Goal: Task Accomplishment & Management: Complete application form

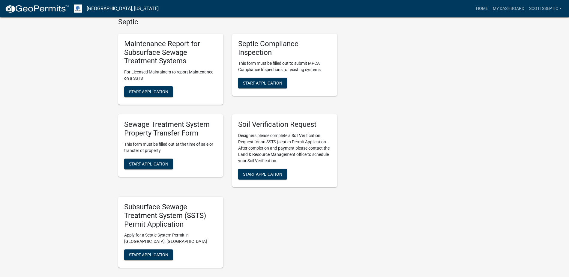
scroll to position [450, 0]
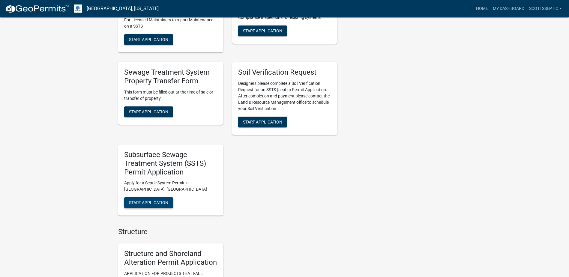
click at [144, 205] on span "Start Application" at bounding box center [148, 202] width 39 height 5
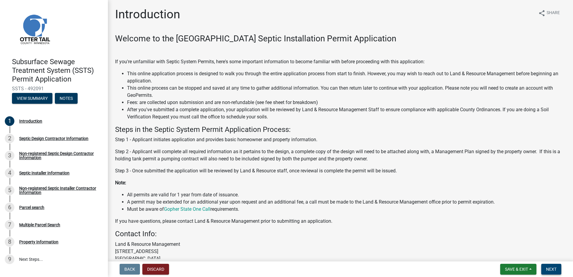
click at [552, 271] on span "Next" at bounding box center [551, 269] width 10 height 5
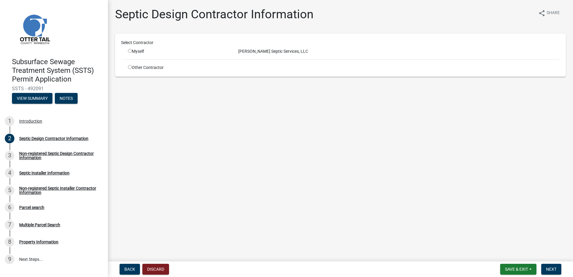
click at [130, 51] on input "radio" at bounding box center [130, 51] width 4 height 4
radio input "true"
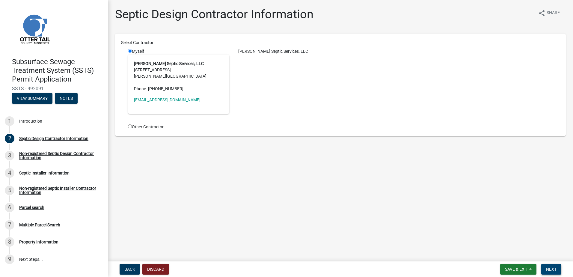
click at [547, 269] on span "Next" at bounding box center [551, 269] width 10 height 5
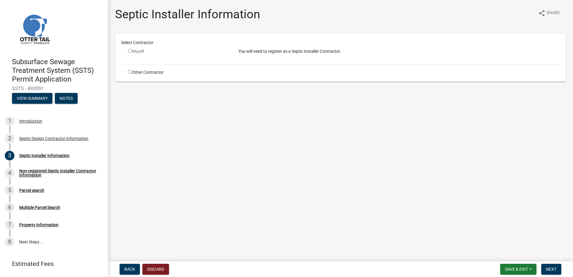
click at [130, 73] on input "radio" at bounding box center [130, 72] width 4 height 4
radio input "true"
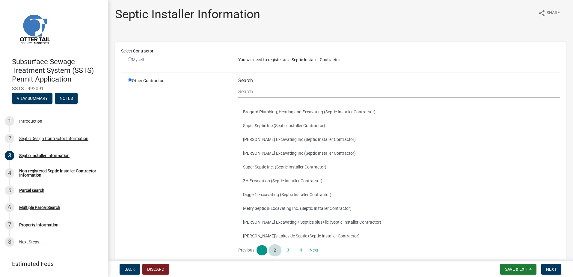
click at [273, 250] on link "2" at bounding box center [275, 250] width 11 height 10
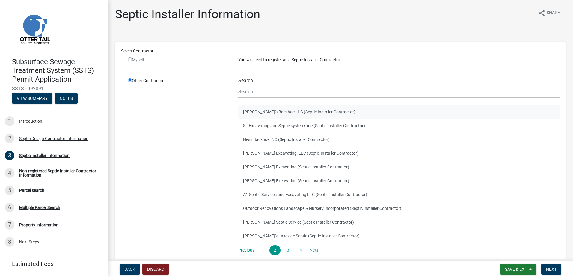
click at [257, 111] on button "[PERSON_NAME]'s Backhoe LLC (Septic Installer Contractor)" at bounding box center [399, 112] width 322 height 14
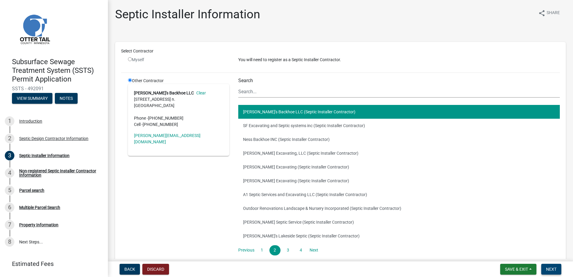
click at [552, 269] on span "Next" at bounding box center [551, 269] width 10 height 5
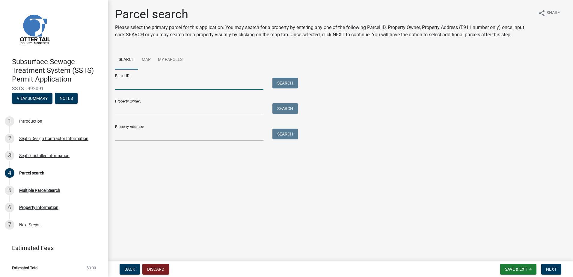
drag, startPoint x: 135, startPoint y: 85, endPoint x: 162, endPoint y: 78, distance: 28.2
click at [135, 85] on input "Parcel ID:" at bounding box center [189, 84] width 148 height 12
type input "35000290241000"
click at [291, 84] on button "Search" at bounding box center [285, 83] width 25 height 11
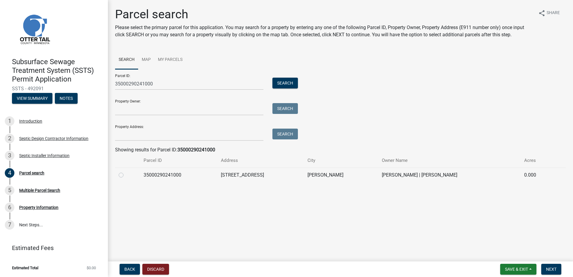
click at [126, 172] on label at bounding box center [126, 172] width 0 height 0
click at [126, 175] on input "radio" at bounding box center [128, 174] width 4 height 4
radio input "true"
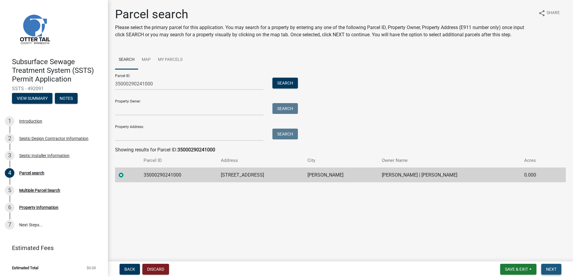
click at [557, 269] on span "Next" at bounding box center [551, 269] width 10 height 5
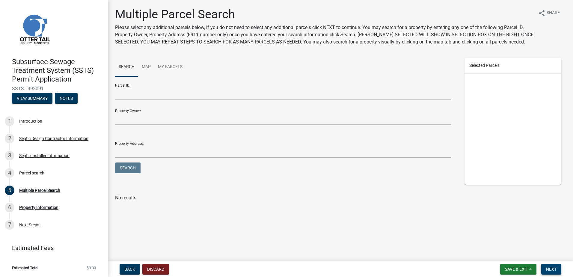
click at [554, 271] on span "Next" at bounding box center [551, 269] width 10 height 5
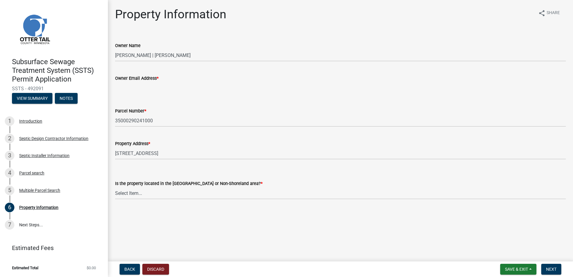
click at [124, 85] on input "Owner Email Address *" at bounding box center [340, 88] width 451 height 12
type input "[EMAIL_ADDRESS][DOMAIN_NAME]"
drag, startPoint x: 126, startPoint y: 193, endPoint x: 126, endPoint y: 196, distance: 3.6
click at [126, 193] on select "Select Item... Shoreland Non-Shoreland" at bounding box center [340, 193] width 451 height 12
click at [115, 187] on select "Select Item... Shoreland Non-Shoreland" at bounding box center [340, 193] width 451 height 12
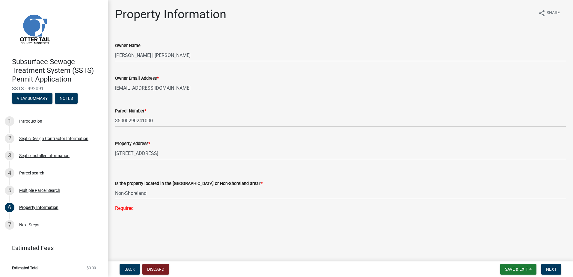
select select "5ed11e82-653f-4fcc-a472-8d95af57556c"
click at [549, 269] on span "Next" at bounding box center [551, 269] width 10 height 5
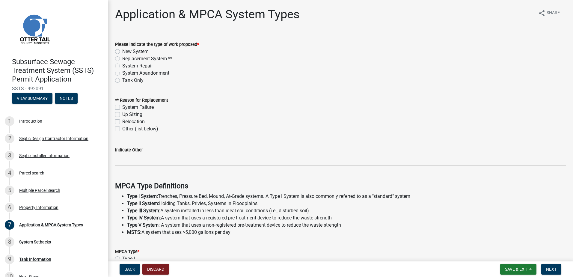
click at [122, 51] on label "New System" at bounding box center [135, 51] width 26 height 7
click at [122, 51] on input "New System" at bounding box center [124, 50] width 4 height 4
radio input "true"
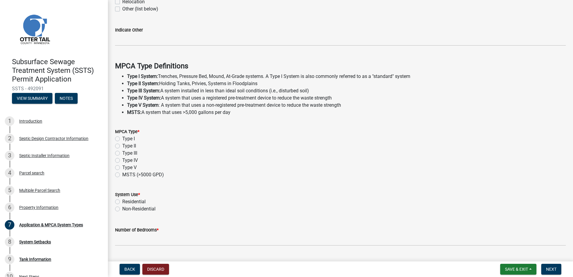
click at [122, 139] on label "Type I" at bounding box center [128, 138] width 13 height 7
click at [122, 139] on input "Type I" at bounding box center [124, 137] width 4 height 4
radio input "true"
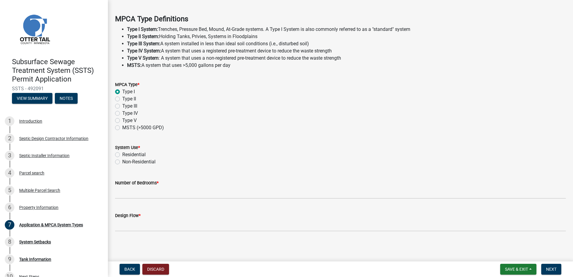
scroll to position [168, 0]
click at [122, 156] on label "Residential" at bounding box center [133, 154] width 23 height 7
click at [122, 154] on input "Residential" at bounding box center [124, 153] width 4 height 4
radio input "true"
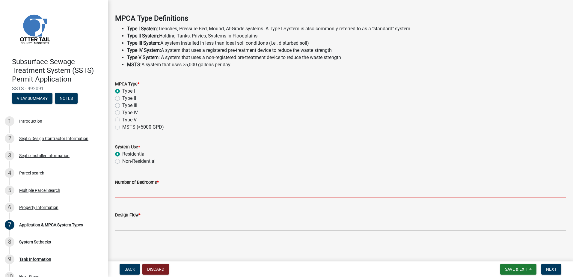
click at [124, 194] on input "Number of Bedrooms *" at bounding box center [340, 192] width 451 height 12
type input "5"
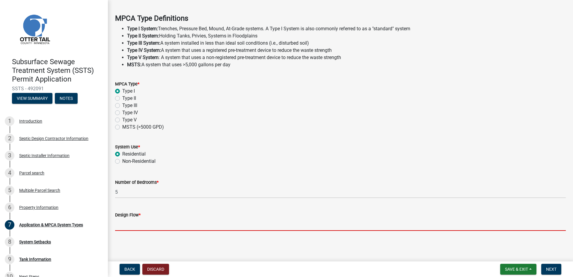
click at [129, 223] on input "Design Flow *" at bounding box center [340, 225] width 451 height 12
type input "750"
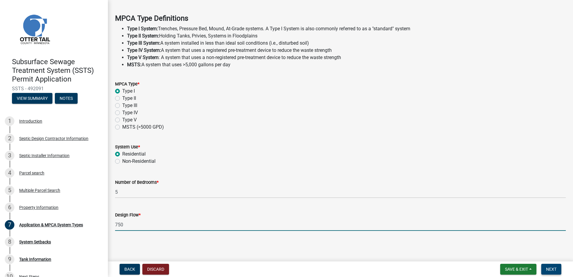
click at [555, 272] on span "Next" at bounding box center [551, 269] width 10 height 5
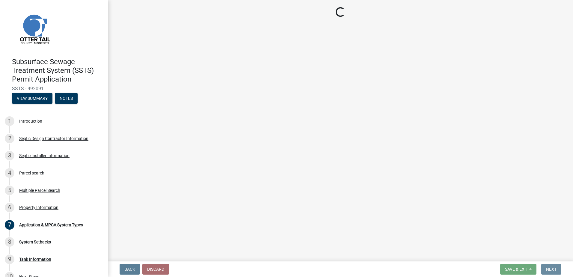
scroll to position [0, 0]
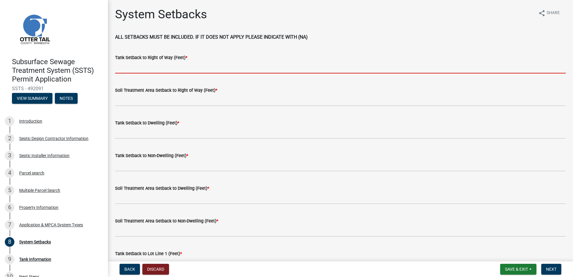
click at [121, 70] on input "Tank Setback to Right of Way (Feet) *" at bounding box center [340, 67] width 451 height 12
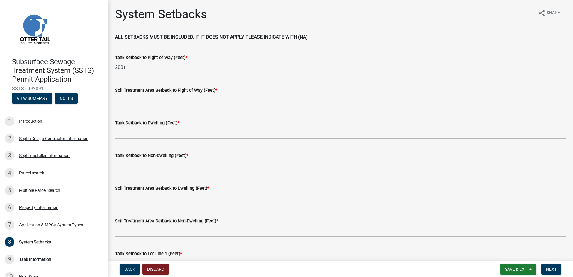
type input "200+"
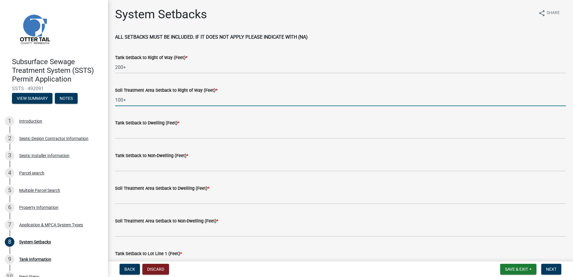
type input "100+"
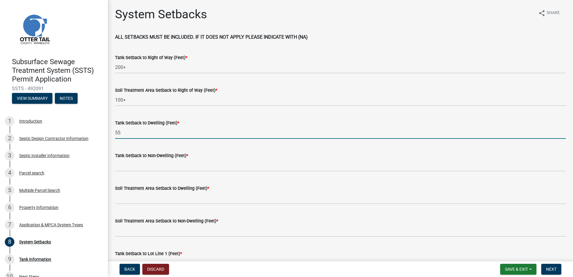
type input "55"
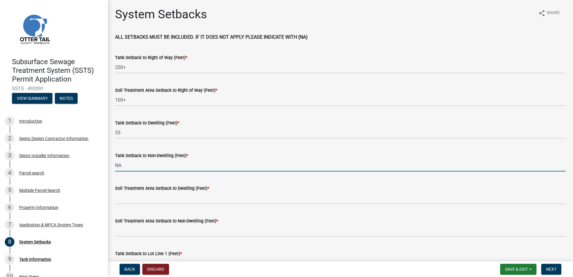
type input "NA"
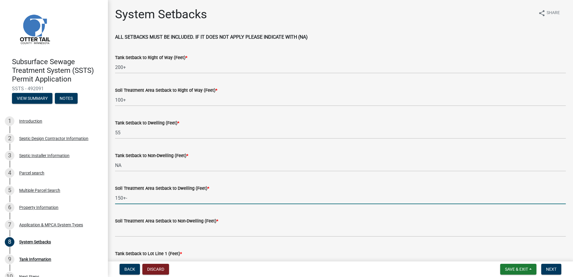
type input "150+-"
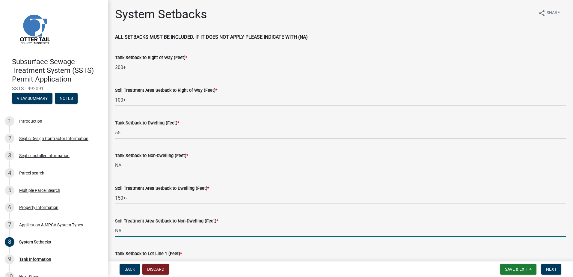
type input "NA"
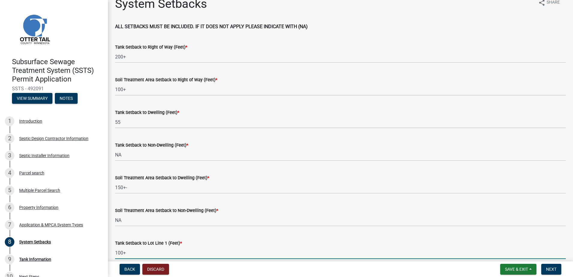
type input "100+"
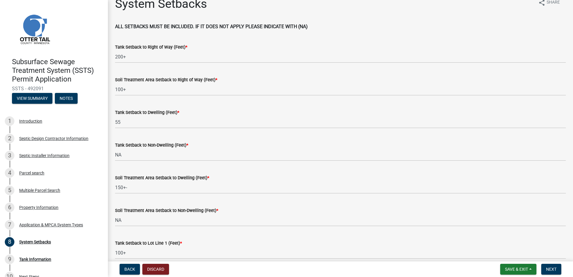
scroll to position [167, 0]
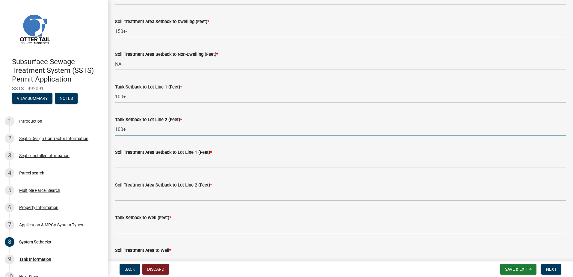
type input "100+"
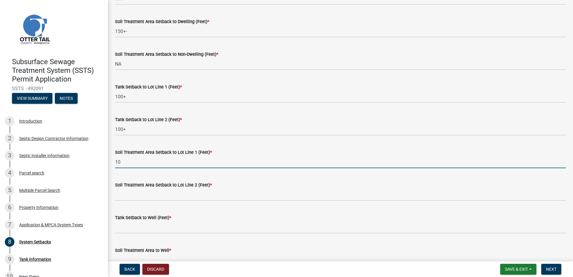
type input "1"
type input "35"
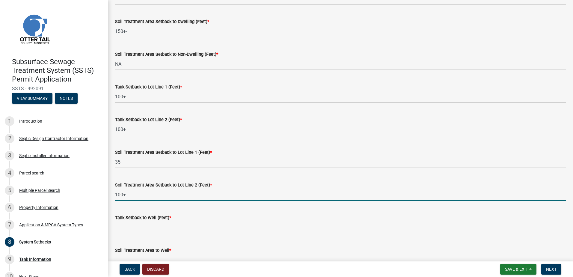
type input "100+"
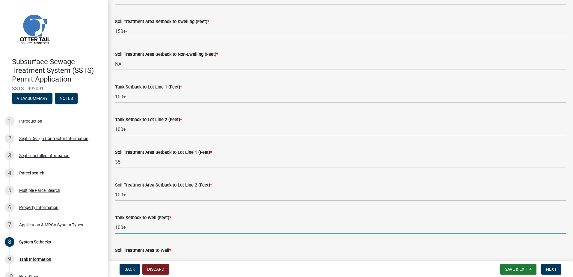
type input "100+"
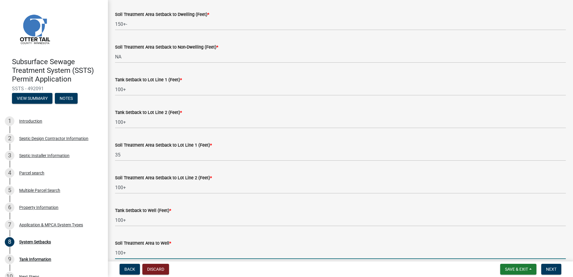
type input "100+"
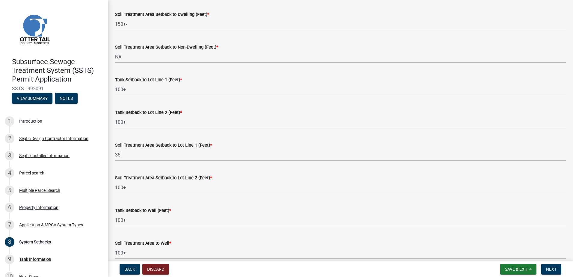
scroll to position [330, 0]
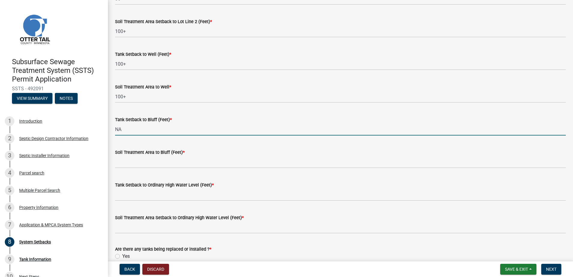
type input "NA"
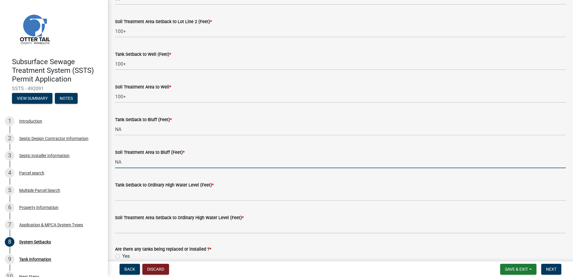
type input "NA"
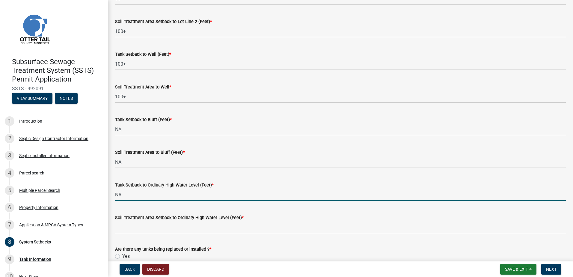
type input "NA"
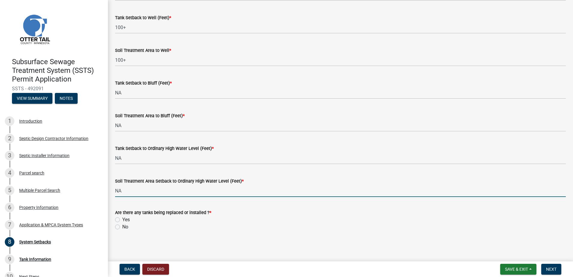
scroll to position [367, 0]
type input "NA"
click at [122, 220] on label "Yes" at bounding box center [125, 219] width 7 height 7
click at [122, 220] on input "Yes" at bounding box center [124, 218] width 4 height 4
radio input "true"
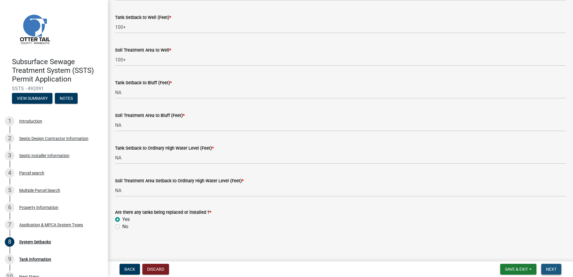
click at [549, 271] on span "Next" at bounding box center [551, 269] width 10 height 5
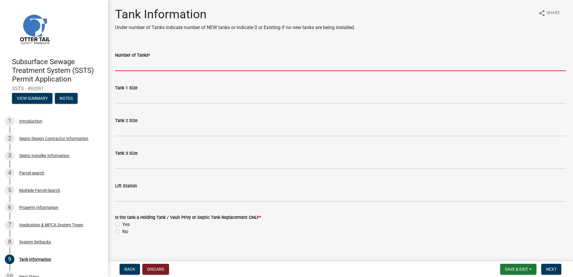
drag, startPoint x: 128, startPoint y: 64, endPoint x: 129, endPoint y: 68, distance: 4.3
click at [128, 65] on input "Number of Tanks *" at bounding box center [340, 65] width 451 height 12
type input "2"
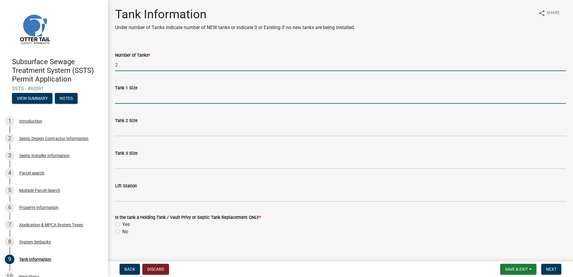
click at [120, 100] on input "Tank 1 Size" at bounding box center [340, 97] width 451 height 12
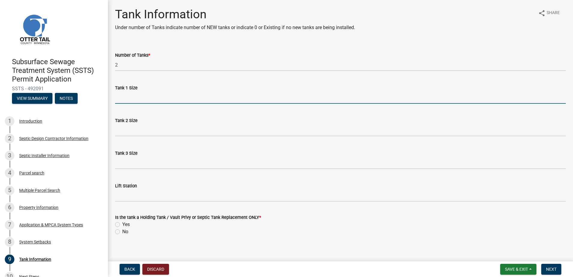
type input "1600-2"
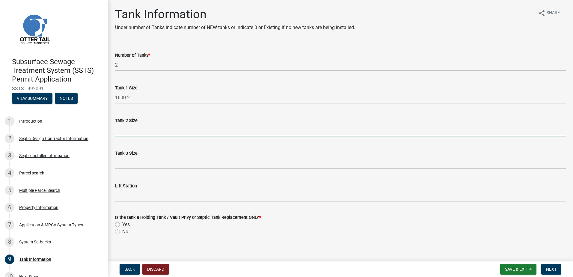
click at [123, 130] on input "Tank 2 Size" at bounding box center [340, 130] width 451 height 12
type input "NA"
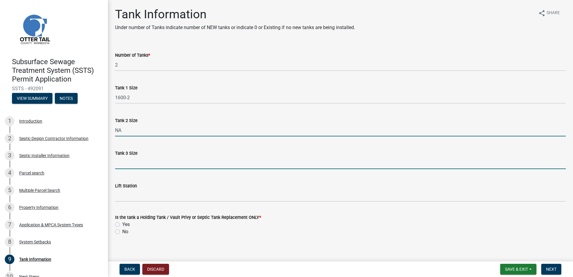
click at [119, 163] on input "Tank 3 Size" at bounding box center [340, 163] width 451 height 12
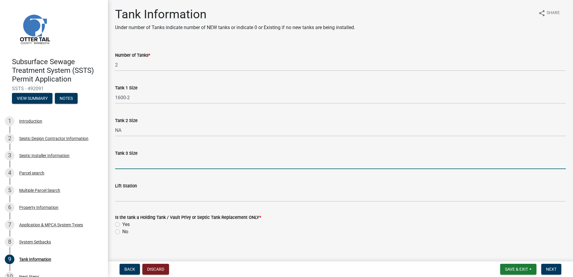
type input "NA"
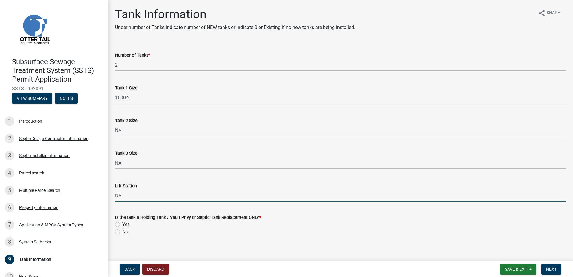
click at [123, 196] on input "NA" at bounding box center [340, 196] width 451 height 12
type input "N"
type input "1000"
click at [117, 235] on div "No" at bounding box center [340, 231] width 451 height 7
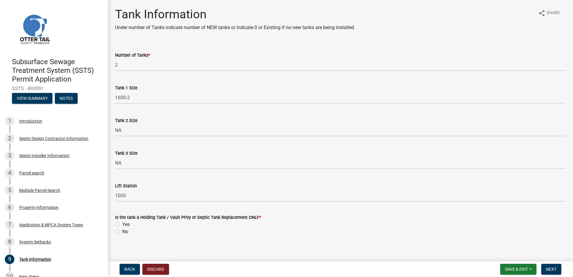
click at [122, 233] on label "No" at bounding box center [125, 231] width 6 height 7
click at [122, 232] on input "No" at bounding box center [124, 230] width 4 height 4
radio input "true"
click at [552, 270] on span "Next" at bounding box center [551, 269] width 10 height 5
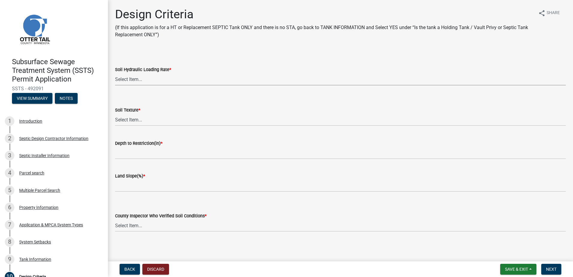
click at [121, 79] on select "Select Item... 1.6 gpd/ft2 1.2 gpd/ft2 1.0 gpd/ft2 0.87 gpd/ft2 0.78 gpd/ft2 0.…" at bounding box center [340, 79] width 451 height 12
click at [115, 73] on select "Select Item... 1.6 gpd/ft2 1.2 gpd/ft2 1.0 gpd/ft2 0.87 gpd/ft2 0.78 gpd/ft2 0.…" at bounding box center [340, 79] width 451 height 12
select select "161dc003-2926-44f5-9717-bc9d566eecc1"
click at [130, 116] on select "Select Item... Coarse Sand (COS) Sand (S) Fine Sand (FS) Very Fine Sand (VFS) L…" at bounding box center [340, 120] width 451 height 12
click at [115, 114] on select "Select Item... Coarse Sand (COS) Sand (S) Fine Sand (FS) Very Fine Sand (VFS) L…" at bounding box center [340, 120] width 451 height 12
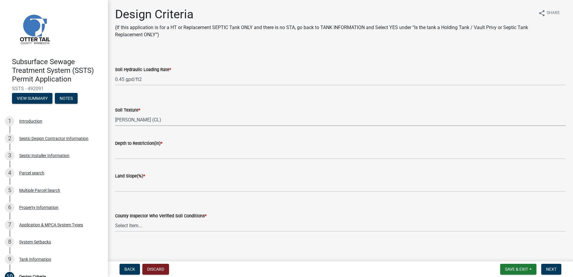
select select "3ca66991-ccde-4548-bdad-f82583be96e2"
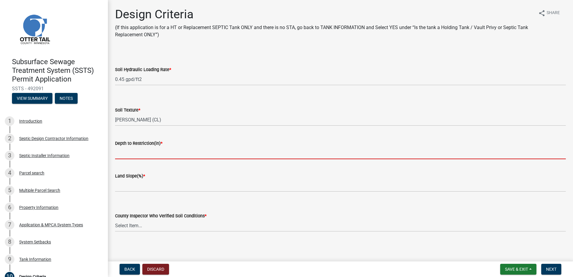
click at [120, 157] on input "Depth to Restriction(in) *" at bounding box center [340, 153] width 451 height 12
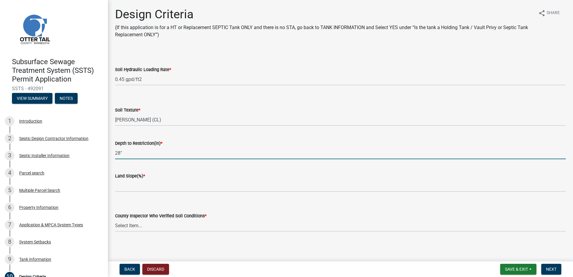
type input "28""
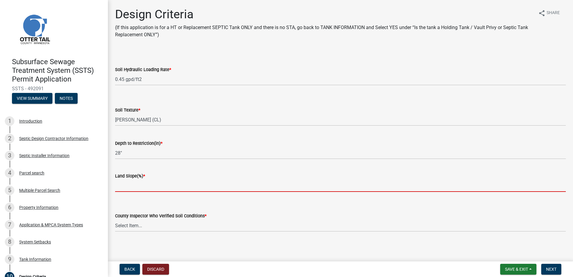
click at [123, 188] on input "Land Slope(%) *" at bounding box center [340, 186] width 451 height 12
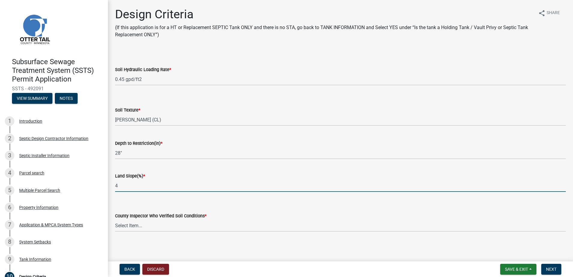
type input "4"
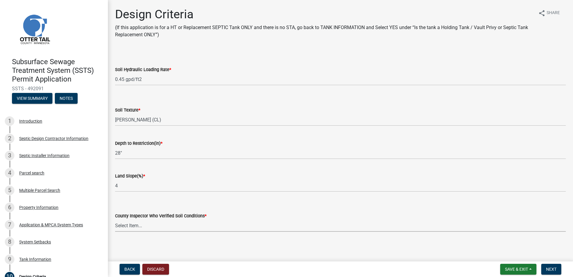
click at [118, 225] on select "Select Item... [PERSON_NAME] [PERSON_NAME] [PERSON_NAME] [PERSON_NAME] [PERSON_…" at bounding box center [340, 226] width 451 height 12
click at [115, 220] on select "Select Item... [PERSON_NAME] [PERSON_NAME] [PERSON_NAME] [PERSON_NAME] [PERSON_…" at bounding box center [340, 226] width 451 height 12
select select "643267e1-855b-462d-a385-c521968adb40"
click at [548, 267] on span "Next" at bounding box center [551, 269] width 10 height 5
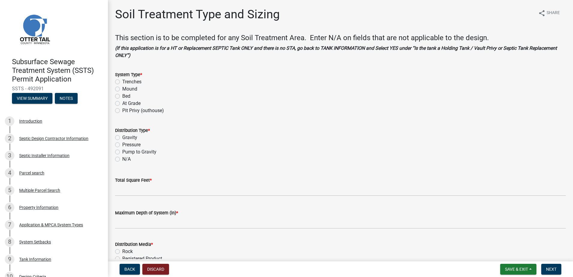
drag, startPoint x: 119, startPoint y: 88, endPoint x: 118, endPoint y: 101, distance: 13.5
click at [122, 88] on label "Mound" at bounding box center [129, 88] width 15 height 7
click at [122, 88] on input "Mound" at bounding box center [124, 87] width 4 height 4
radio input "true"
click at [122, 145] on label "Pressure" at bounding box center [131, 144] width 18 height 7
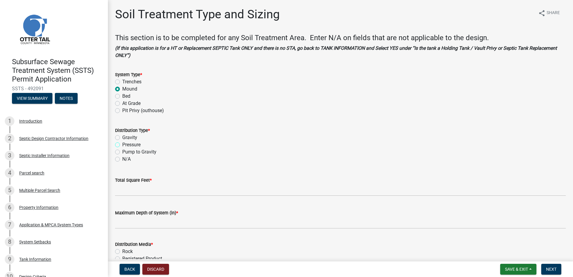
click at [122, 145] on input "Pressure" at bounding box center [124, 143] width 4 height 4
radio input "true"
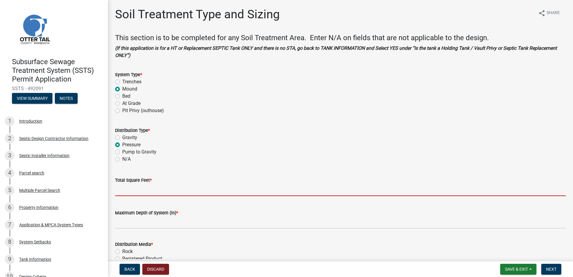
click at [127, 191] on input "Total Square Feet *" at bounding box center [340, 190] width 451 height 12
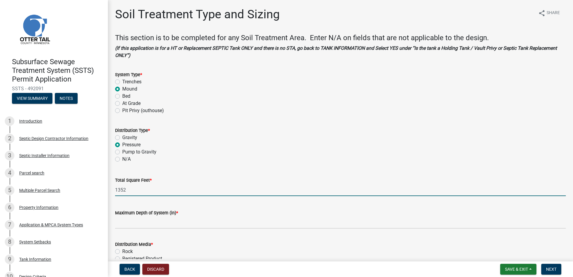
type input "1352"
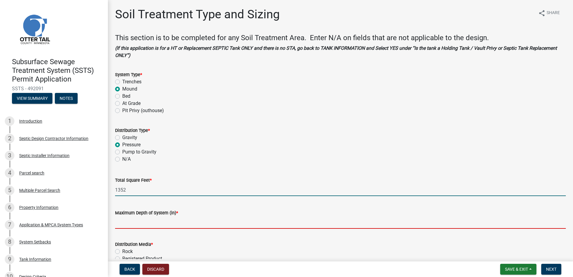
click at [129, 225] on input "Maximum Depth of System (in) *" at bounding box center [340, 223] width 451 height 12
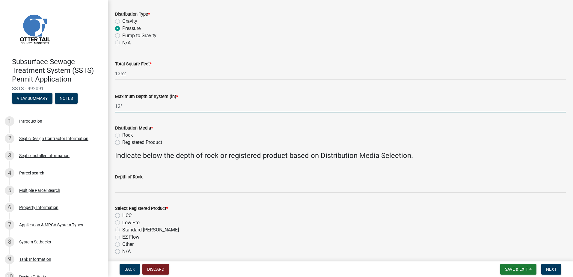
scroll to position [120, 0]
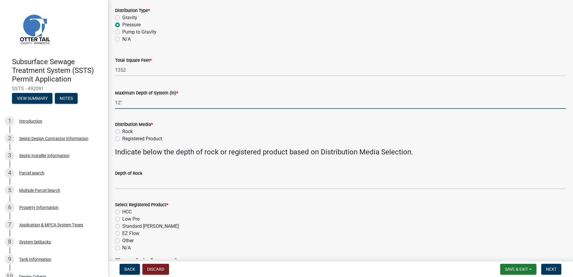
type input "12""
click at [122, 131] on label "Rock" at bounding box center [127, 131] width 10 height 7
click at [122, 131] on input "Rock" at bounding box center [124, 130] width 4 height 4
radio input "true"
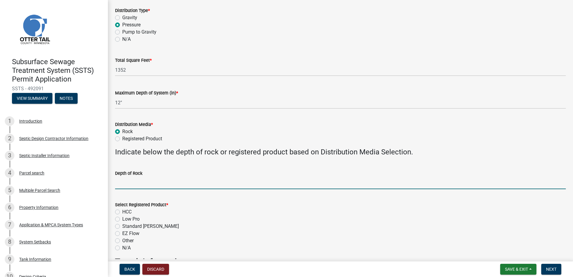
click at [125, 185] on input "Depth of Rock" at bounding box center [340, 183] width 451 height 12
type input "9" Under Pipe"
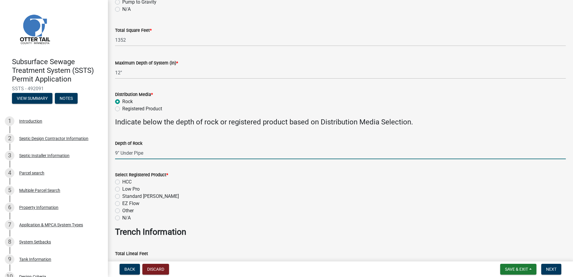
click at [122, 218] on label "N/A" at bounding box center [126, 217] width 8 height 7
click at [122, 218] on input "N/A" at bounding box center [124, 216] width 4 height 4
radio input "true"
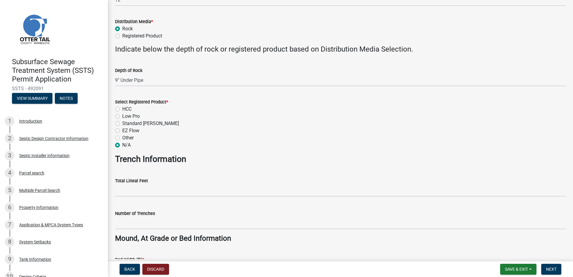
scroll to position [240, 0]
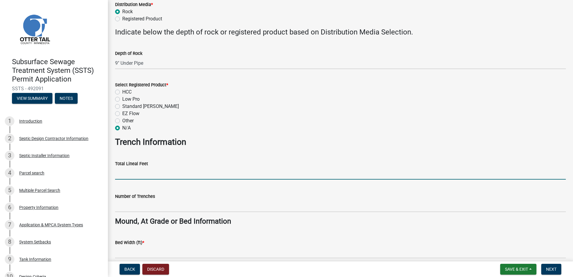
click at [129, 177] on input "Total Lineal Feet" at bounding box center [340, 173] width 451 height 12
type input "NA"
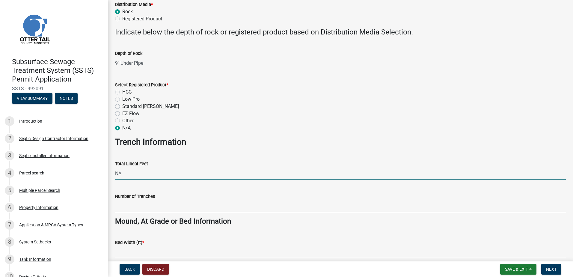
click at [132, 207] on input "Number of Trenches" at bounding box center [340, 206] width 451 height 12
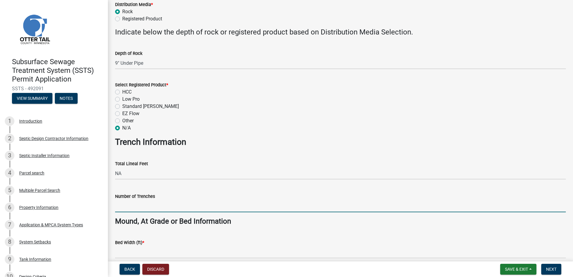
type input "NA"
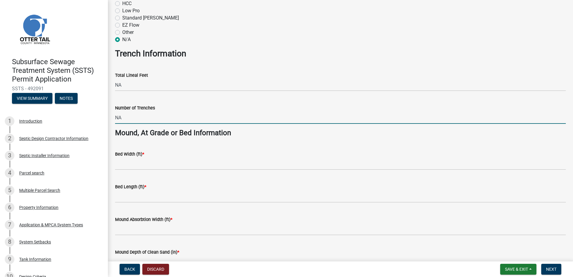
scroll to position [330, 0]
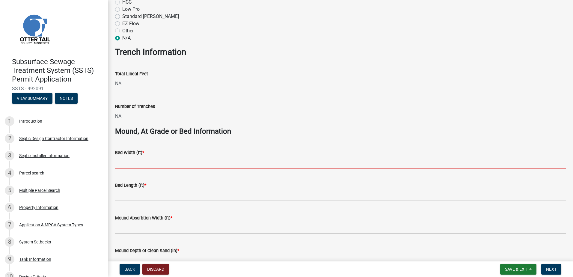
click at [126, 165] on input "Bed Width (ft) *" at bounding box center [340, 162] width 451 height 12
type input "10"
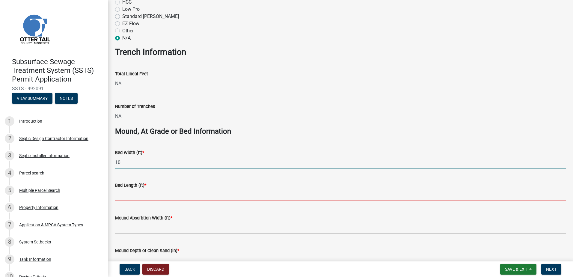
click at [125, 199] on input "Bed Length (ft) *" at bounding box center [340, 195] width 451 height 12
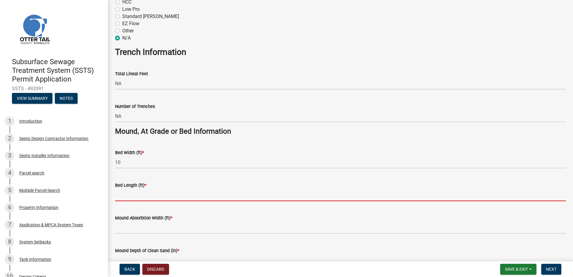
type input "65"
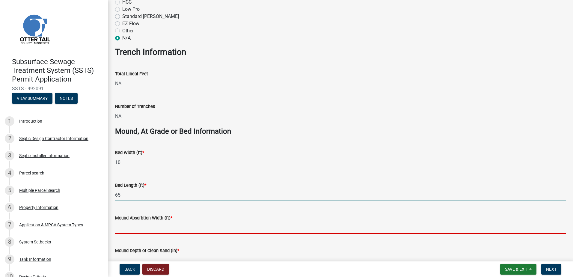
click at [121, 227] on input "Mound Absorbtion Width (ft) *" at bounding box center [340, 228] width 451 height 12
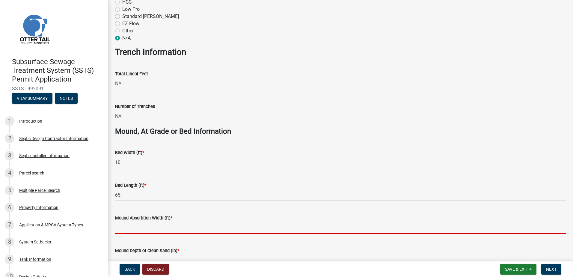
type input "26"
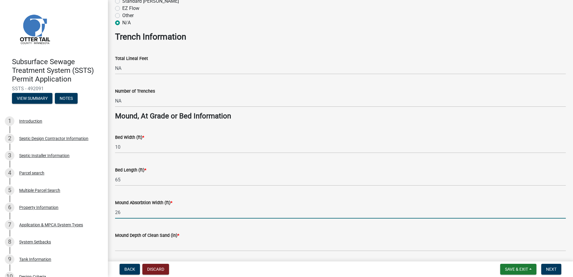
scroll to position [360, 0]
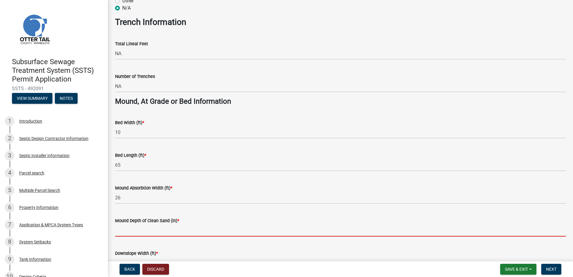
click at [125, 233] on input "Mound Depth of Clean Sand (in) *" at bounding box center [340, 230] width 451 height 12
type input "12""
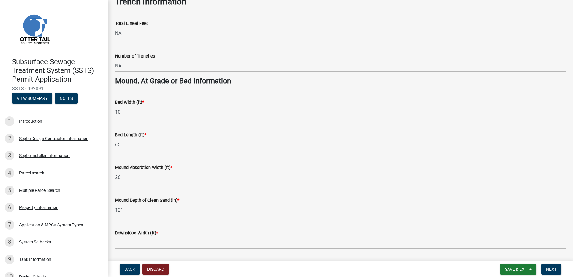
scroll to position [420, 0]
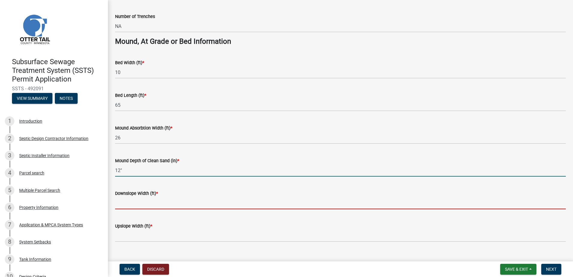
click at [122, 207] on input "Downslope Width (ft) *" at bounding box center [340, 203] width 451 height 12
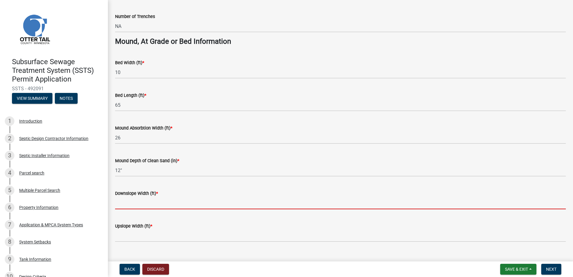
type input "20"
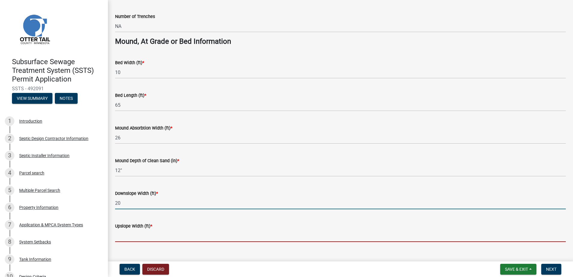
click at [130, 238] on input "Upslope Width (ft) *" at bounding box center [340, 236] width 451 height 12
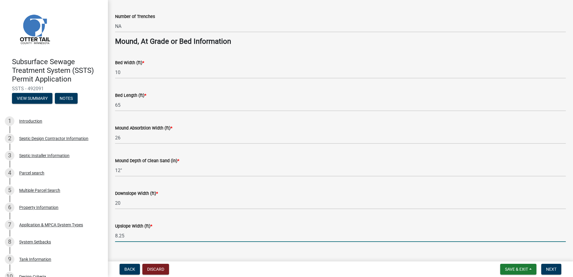
scroll to position [431, 0]
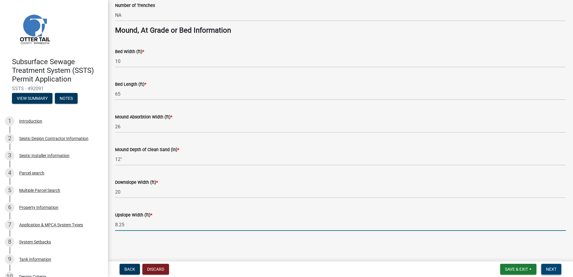
type input "8.25"
click at [554, 267] on span "Next" at bounding box center [551, 269] width 10 height 5
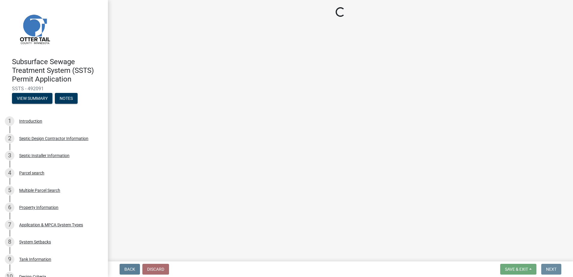
scroll to position [0, 0]
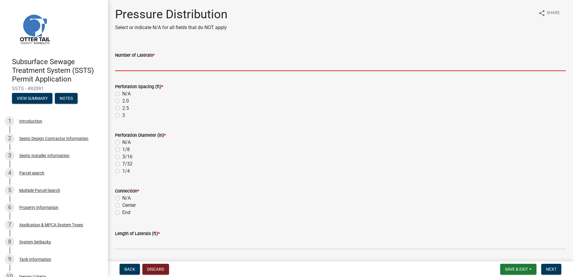
click at [137, 67] on input "Number of Laterals *" at bounding box center [340, 65] width 451 height 12
type input "6"
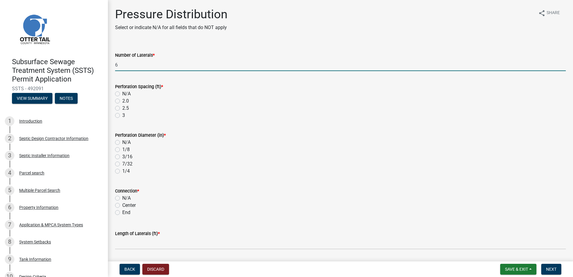
click at [122, 115] on label "3" at bounding box center [123, 115] width 3 height 7
click at [122, 115] on input "3" at bounding box center [124, 114] width 4 height 4
radio input "true"
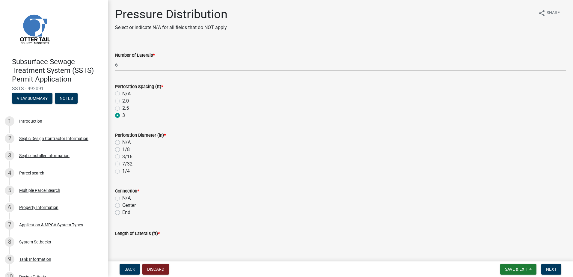
click at [122, 165] on label "7/32" at bounding box center [127, 163] width 10 height 7
click at [122, 164] on input "7/32" at bounding box center [124, 162] width 4 height 4
radio input "true"
click at [122, 206] on label "Center" at bounding box center [128, 205] width 13 height 7
click at [122, 206] on input "Center" at bounding box center [124, 204] width 4 height 4
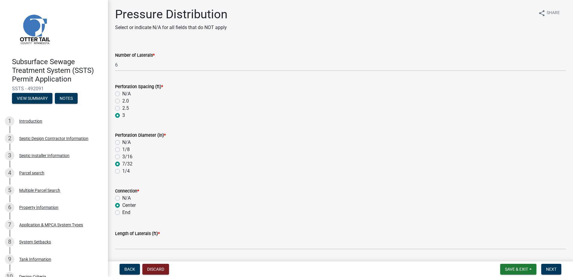
radio input "true"
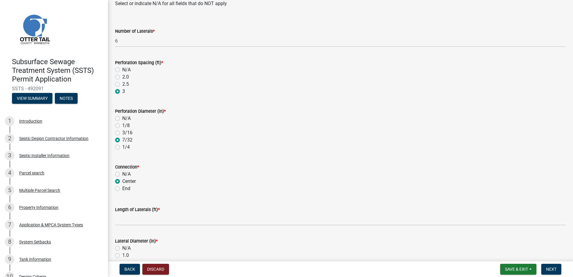
scroll to position [60, 0]
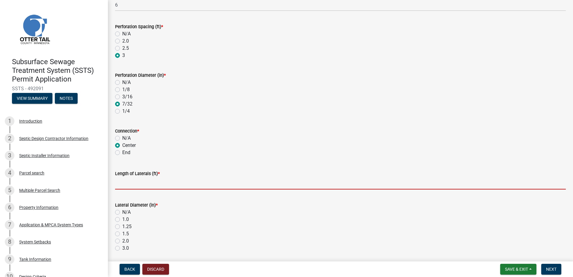
click at [130, 183] on input "Length of Laterals (ft) *" at bounding box center [340, 183] width 451 height 12
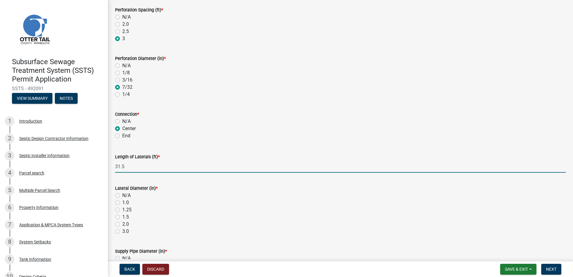
scroll to position [120, 0]
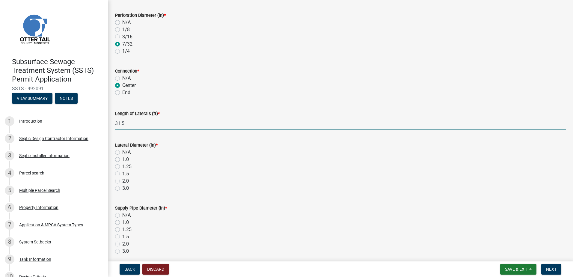
type input "31.5"
click at [122, 173] on label "1.5" at bounding box center [125, 173] width 7 height 7
click at [122, 173] on input "1.5" at bounding box center [124, 172] width 4 height 4
radio input "true"
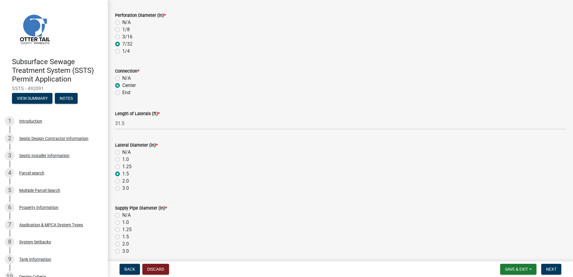
scroll to position [180, 0]
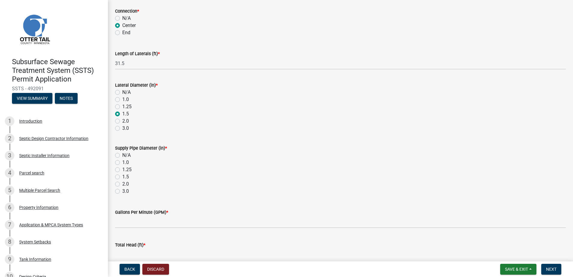
click at [122, 184] on label "2.0" at bounding box center [125, 184] width 7 height 7
click at [122, 184] on input "2.0" at bounding box center [124, 183] width 4 height 4
radio input "true"
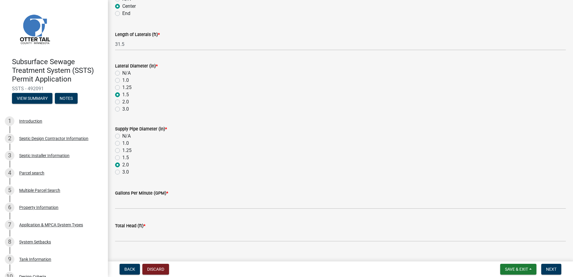
scroll to position [210, 0]
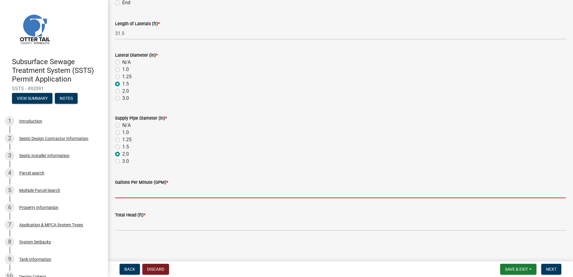
drag, startPoint x: 125, startPoint y: 194, endPoint x: 139, endPoint y: 193, distance: 13.9
click at [128, 194] on input "Gallons Per Minute (GPM) *" at bounding box center [340, 192] width 451 height 12
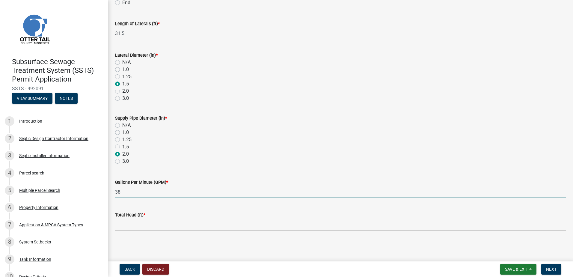
type input "38"
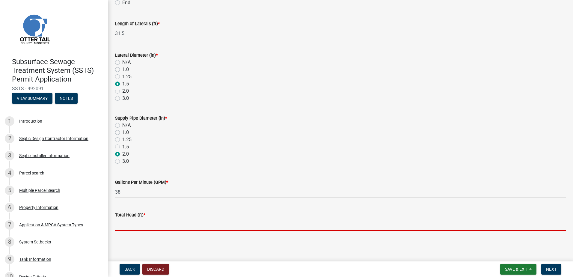
drag, startPoint x: 124, startPoint y: 226, endPoint x: 155, endPoint y: 223, distance: 30.8
click at [124, 226] on input "Total Head (ft) *" at bounding box center [340, 225] width 451 height 12
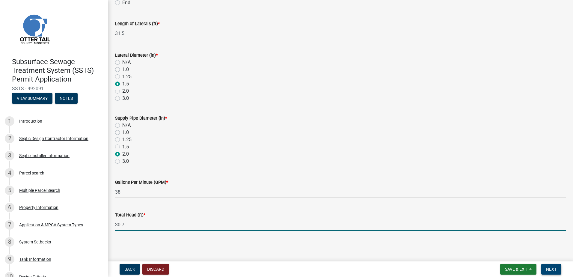
type input "30.7"
click at [551, 268] on span "Next" at bounding box center [551, 269] width 10 height 5
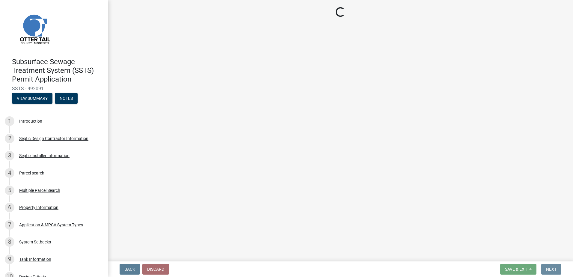
scroll to position [0, 0]
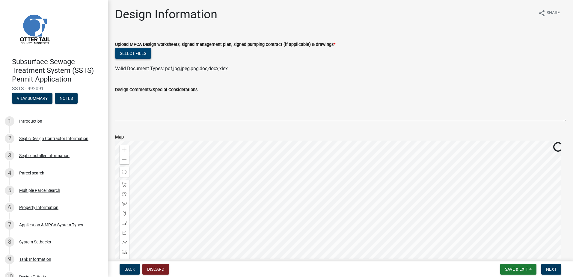
click at [130, 51] on button "Select files" at bounding box center [133, 53] width 36 height 11
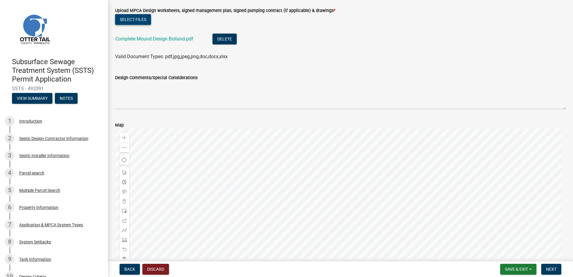
scroll to position [82, 0]
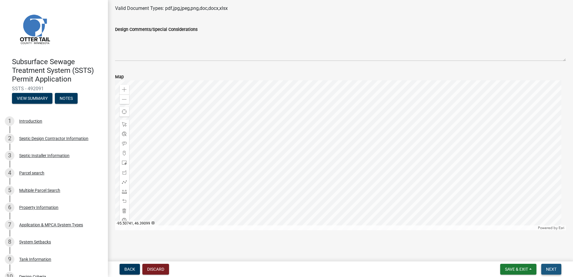
click at [551, 271] on span "Next" at bounding box center [551, 269] width 10 height 5
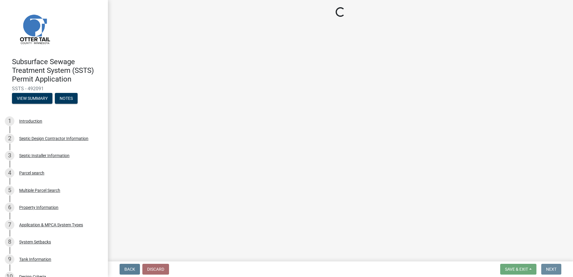
scroll to position [0, 0]
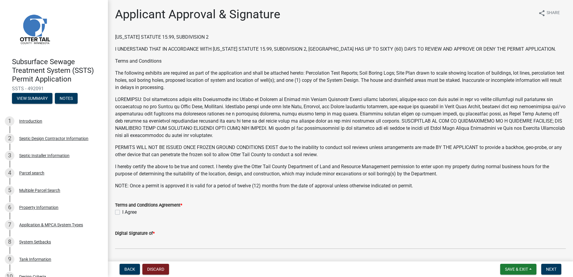
click at [122, 212] on label "I Agree" at bounding box center [129, 212] width 14 height 7
click at [122, 212] on input "I Agree" at bounding box center [124, 211] width 4 height 4
checkbox input "true"
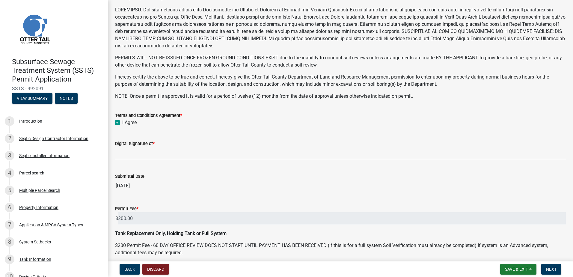
scroll to position [90, 0]
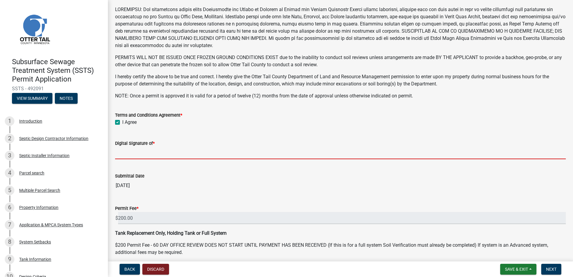
click at [130, 156] on input "Digital Signature of *" at bounding box center [340, 153] width 451 height 12
type input "[PERSON_NAME]"
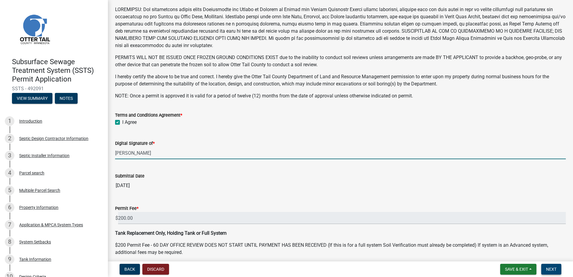
click at [555, 269] on span "Next" at bounding box center [551, 269] width 10 height 5
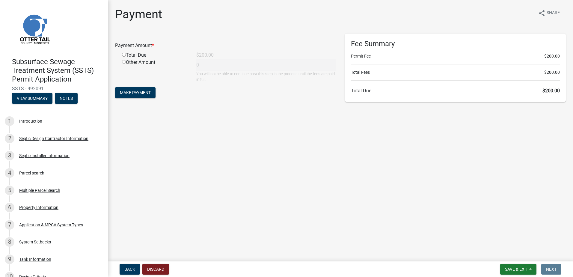
click at [123, 55] on input "radio" at bounding box center [124, 55] width 4 height 4
radio input "true"
type input "200"
click at [141, 90] on span "Make Payment" at bounding box center [135, 92] width 31 height 5
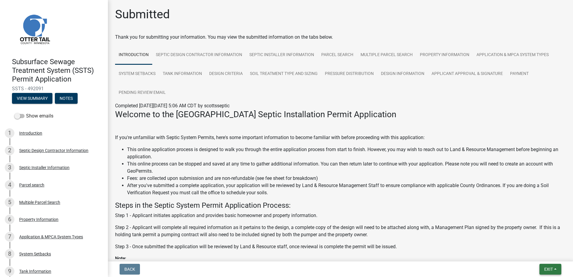
click at [556, 271] on button "Exit" at bounding box center [551, 269] width 22 height 11
click at [539, 255] on button "Save & Exit" at bounding box center [538, 254] width 48 height 14
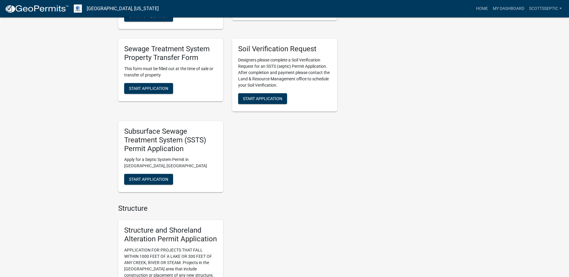
scroll to position [480, 0]
click at [150, 175] on button "Start Application" at bounding box center [148, 179] width 49 height 11
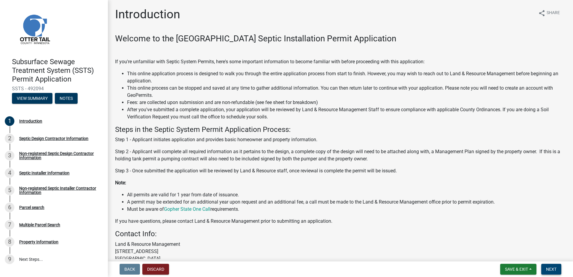
click at [550, 269] on span "Next" at bounding box center [551, 269] width 10 height 5
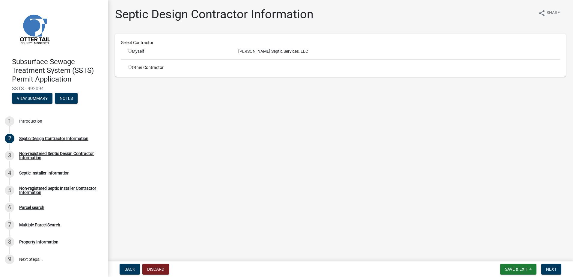
drag, startPoint x: 130, startPoint y: 49, endPoint x: 130, endPoint y: 53, distance: 3.6
click at [130, 49] on input "radio" at bounding box center [130, 51] width 4 height 4
radio input "true"
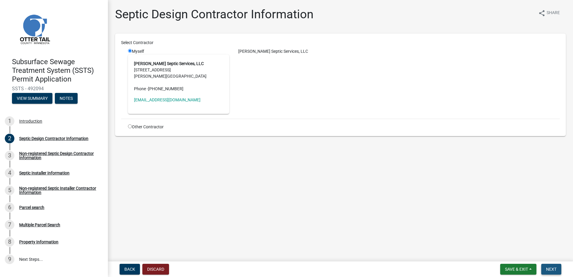
click at [557, 269] on span "Next" at bounding box center [551, 269] width 10 height 5
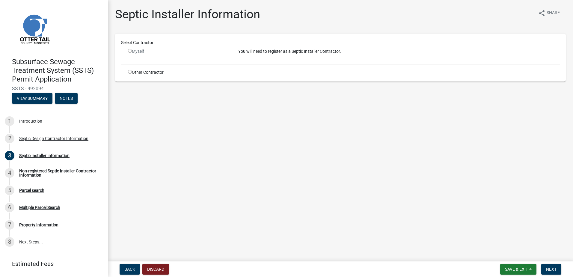
click at [130, 73] on input "radio" at bounding box center [130, 72] width 4 height 4
radio input "true"
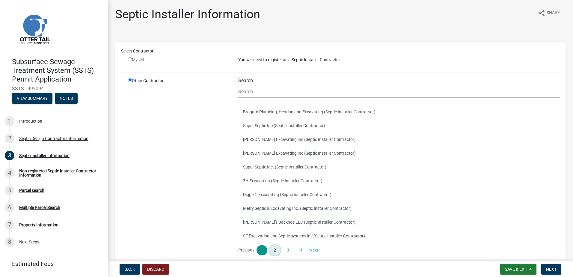
click at [274, 250] on link "2" at bounding box center [275, 250] width 11 height 10
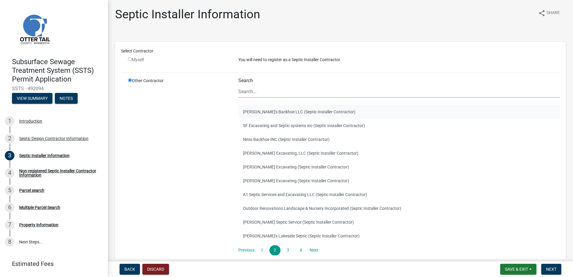
click at [259, 112] on button "[PERSON_NAME]'s Backhoe LLC (Septic Installer Contractor)" at bounding box center [399, 112] width 322 height 14
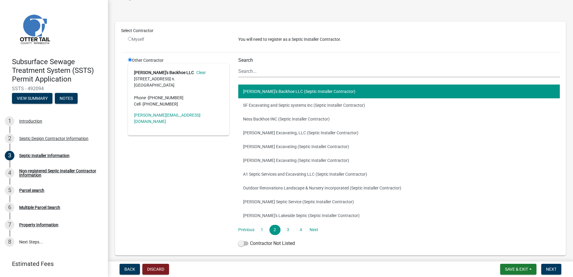
scroll to position [30, 0]
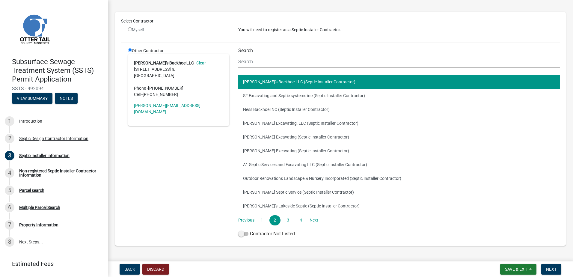
click at [235, 234] on div "Search Joe's Backhoe LLC (Septic Installer Contractor) SF Excavating and Septic…" at bounding box center [399, 144] width 331 height 192
click at [239, 234] on span at bounding box center [243, 234] width 10 height 4
click at [250, 230] on input "Contractor Not Listed" at bounding box center [250, 230] width 0 height 0
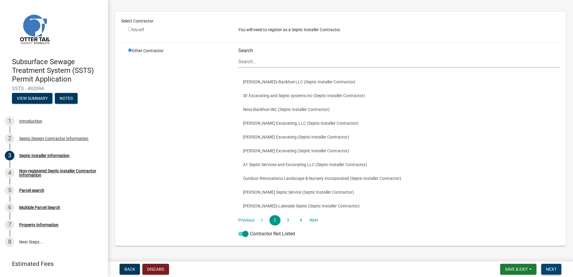
click at [550, 266] on button "Next" at bounding box center [552, 269] width 20 height 11
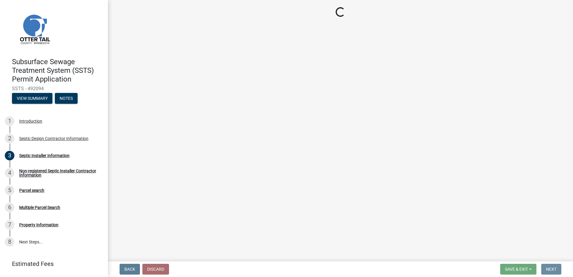
scroll to position [0, 0]
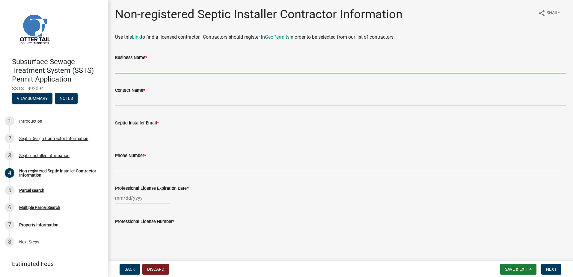
click at [133, 68] on input "Business Name *" at bounding box center [340, 67] width 451 height 12
type input "Baker Excavating"
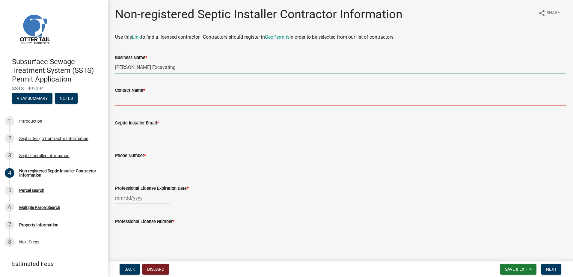
type input "Bill Baker"
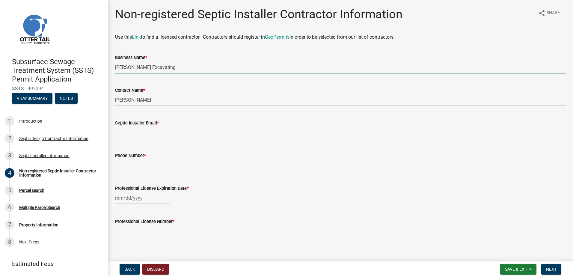
type input "bakerexcavating1@gmail.com"
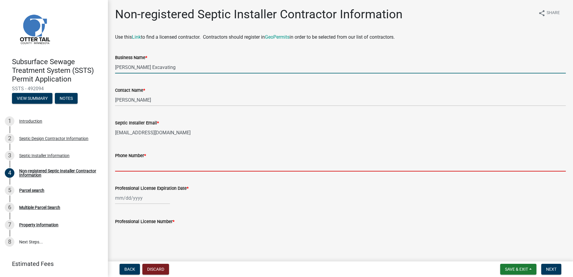
type input "2183712754"
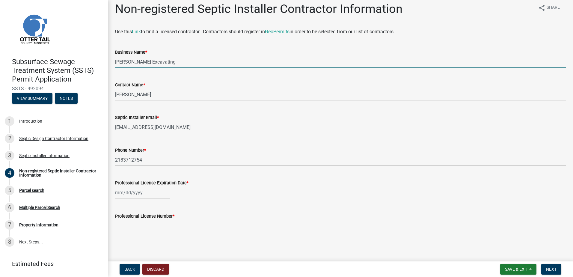
scroll to position [7, 0]
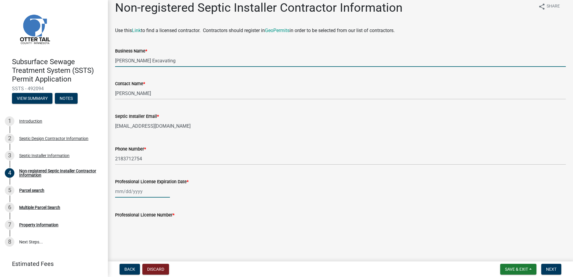
click at [124, 192] on div at bounding box center [142, 191] width 55 height 12
select select "10"
select select "2025"
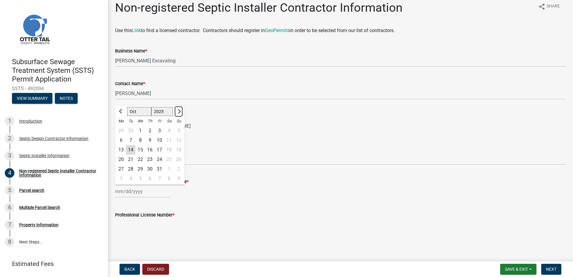
click at [180, 111] on span "Next month" at bounding box center [178, 111] width 4 height 4
select select "1"
select select "2026"
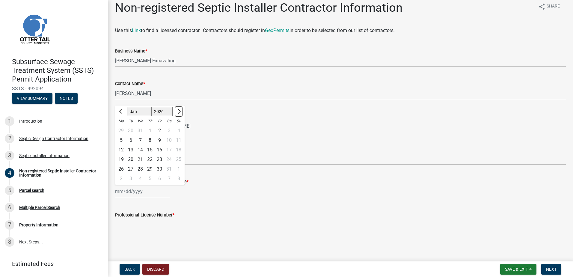
click at [180, 111] on span "Next month" at bounding box center [178, 111] width 4 height 4
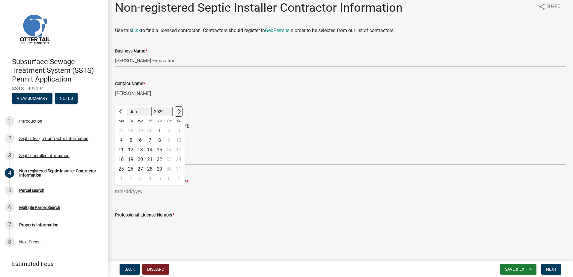
click at [180, 111] on span "Next month" at bounding box center [178, 111] width 4 height 4
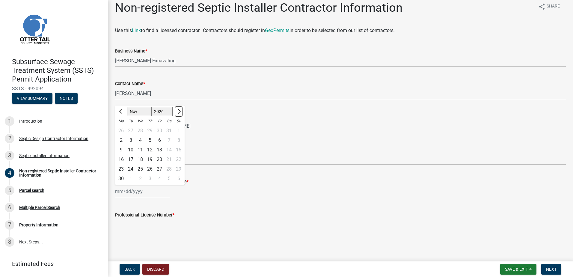
click at [180, 111] on span "Next month" at bounding box center [178, 111] width 4 height 4
select select "1"
select select "2027"
click at [180, 111] on span "Next month" at bounding box center [178, 111] width 4 height 4
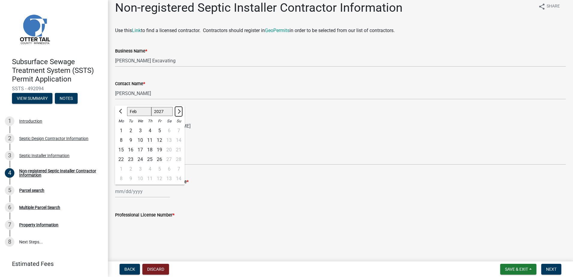
click at [180, 111] on span "Next month" at bounding box center [178, 111] width 4 height 4
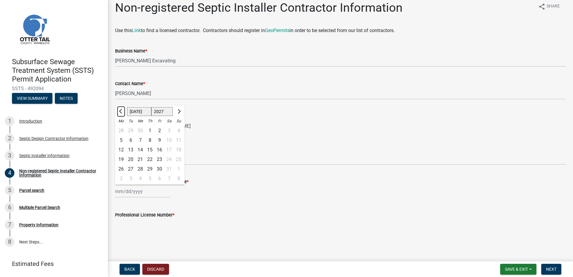
click at [124, 112] on button "Previous month" at bounding box center [121, 112] width 7 height 10
select select "6"
click at [118, 158] on div "21" at bounding box center [121, 160] width 10 height 10
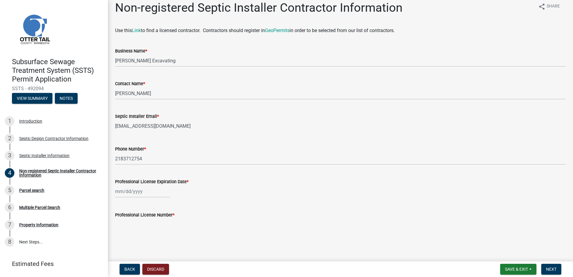
type input "06/21/2027"
click at [121, 230] on input "Professional License Number *" at bounding box center [340, 225] width 451 height 12
type input "3994"
click at [553, 267] on span "Next" at bounding box center [551, 269] width 10 height 5
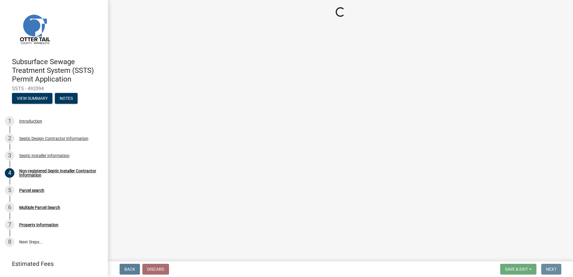
scroll to position [0, 0]
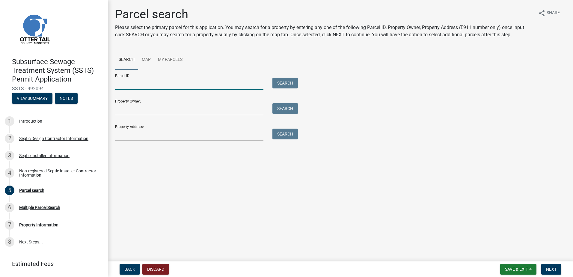
drag, startPoint x: 124, startPoint y: 86, endPoint x: 134, endPoint y: 87, distance: 10.8
click at [124, 86] on input "Parcel ID:" at bounding box center [189, 84] width 148 height 12
type input "35000990512000"
click at [282, 82] on button "Search" at bounding box center [285, 83] width 25 height 11
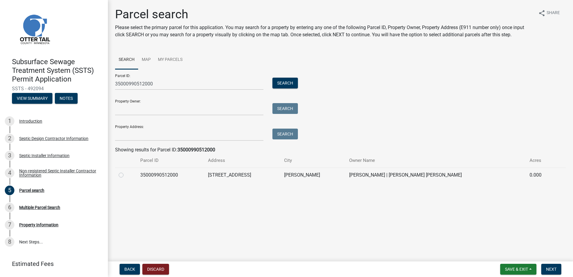
click at [126, 172] on label at bounding box center [126, 172] width 0 height 0
click at [126, 175] on input "radio" at bounding box center [128, 174] width 4 height 4
radio input "true"
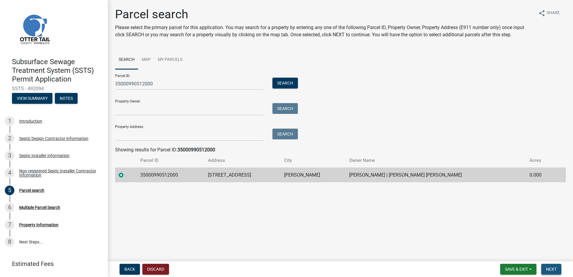
click at [553, 270] on span "Next" at bounding box center [551, 269] width 10 height 5
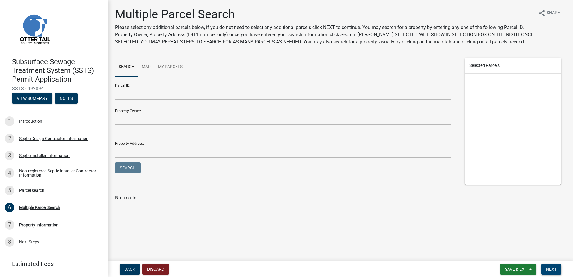
click at [555, 269] on span "Next" at bounding box center [551, 269] width 10 height 5
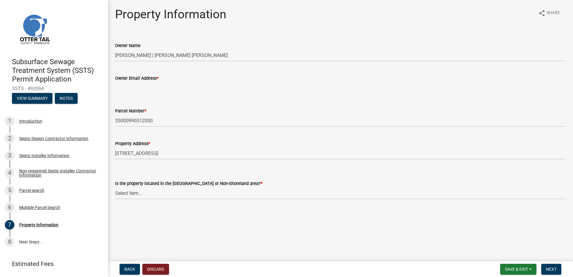
click at [121, 89] on input "Owner Email Address *" at bounding box center [340, 88] width 451 height 12
type input "[EMAIL_ADDRESS][DOMAIN_NAME]"
click at [131, 195] on select "Select Item... Shoreland Non-Shoreland" at bounding box center [340, 193] width 451 height 12
click at [115, 187] on select "Select Item... Shoreland Non-Shoreland" at bounding box center [340, 193] width 451 height 12
select select "5ed11e82-653f-4fcc-a472-8d95af57556c"
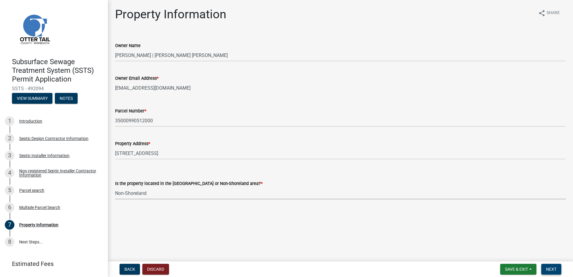
click at [547, 270] on span "Next" at bounding box center [551, 269] width 10 height 5
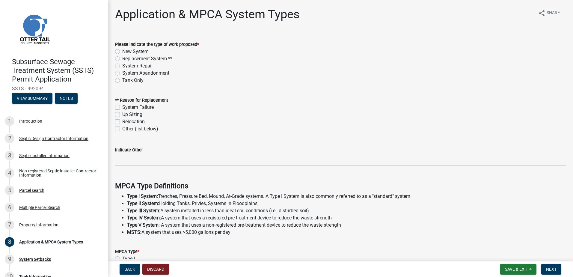
click at [122, 53] on label "New System" at bounding box center [135, 51] width 26 height 7
click at [122, 52] on input "New System" at bounding box center [124, 50] width 4 height 4
radio input "true"
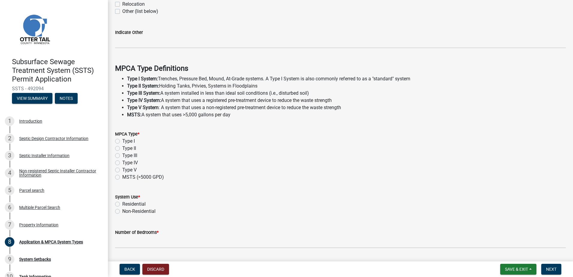
scroll to position [120, 0]
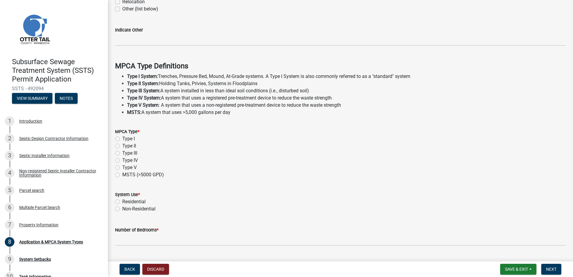
click at [122, 138] on label "Type I" at bounding box center [128, 138] width 13 height 7
click at [122, 138] on input "Type I" at bounding box center [124, 137] width 4 height 4
radio input "true"
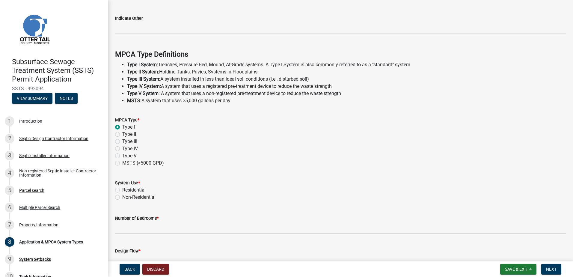
scroll to position [150, 0]
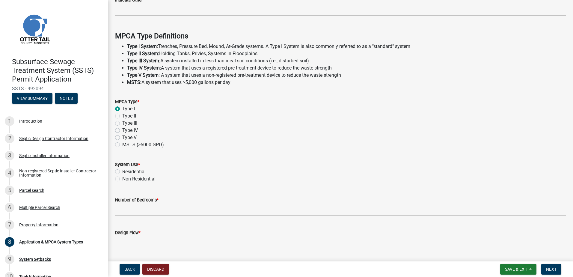
click at [122, 173] on label "Residential" at bounding box center [133, 171] width 23 height 7
click at [122, 172] on input "Residential" at bounding box center [124, 170] width 4 height 4
radio input "true"
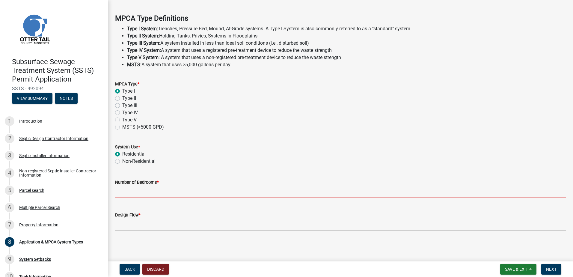
click at [121, 192] on input "Number of Bedrooms *" at bounding box center [340, 192] width 451 height 12
type input "3"
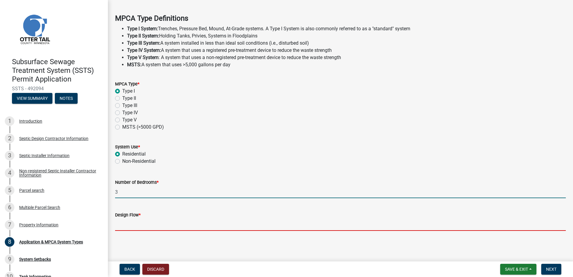
click at [127, 224] on input "Design Flow *" at bounding box center [340, 225] width 451 height 12
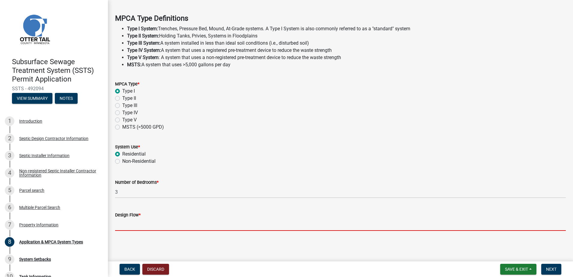
type input "450"
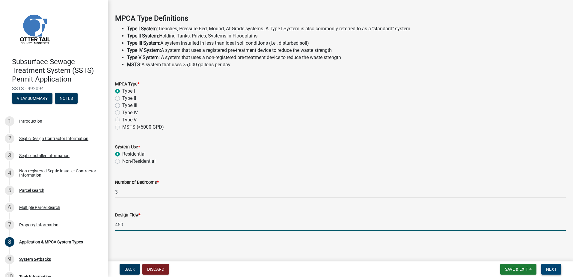
click at [552, 271] on span "Next" at bounding box center [551, 269] width 10 height 5
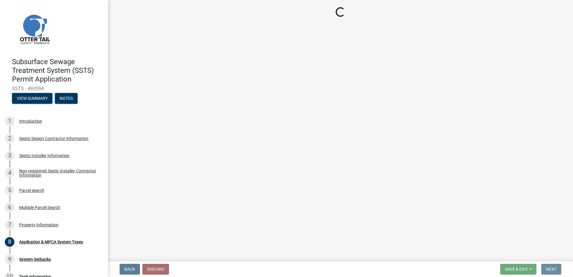
scroll to position [0, 0]
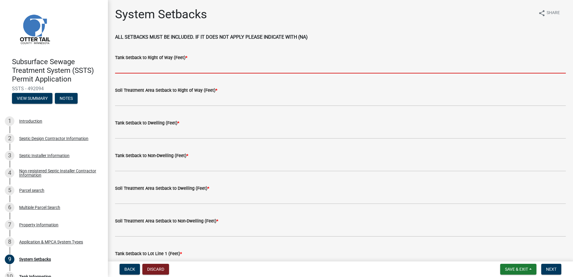
click at [120, 67] on input "Tank Setback to Right of Way (Feet) *" at bounding box center [340, 67] width 451 height 12
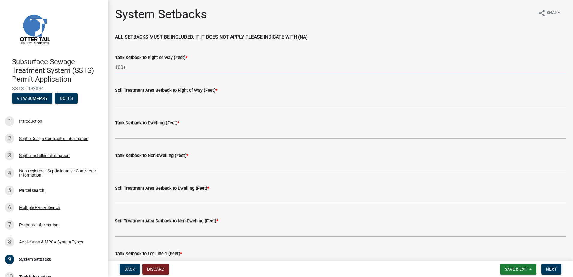
type input "100+"
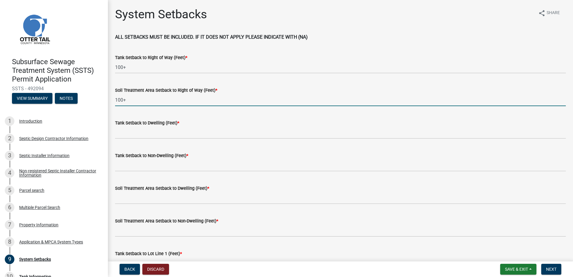
type input "100+"
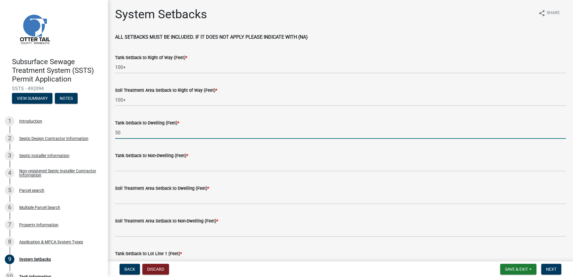
type input "50"
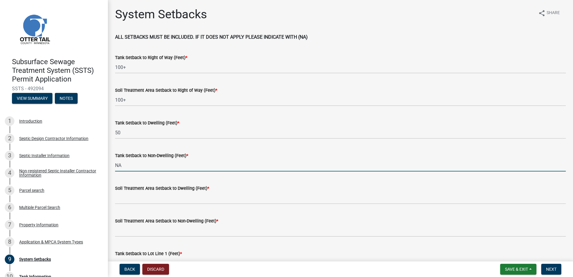
type input "NA"
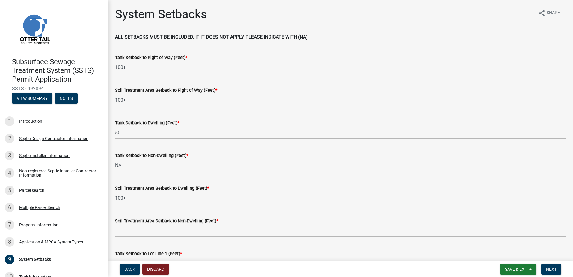
type input "100+-"
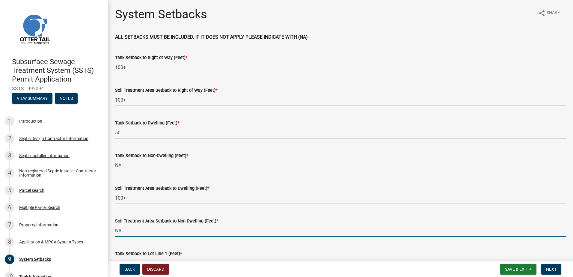
type input "NA"
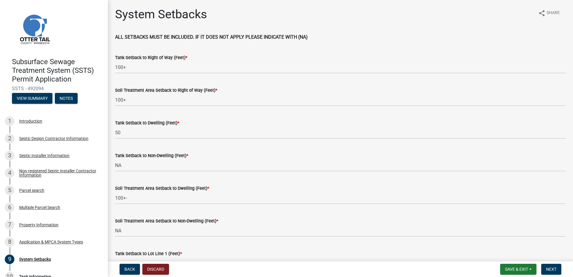
scroll to position [10, 0]
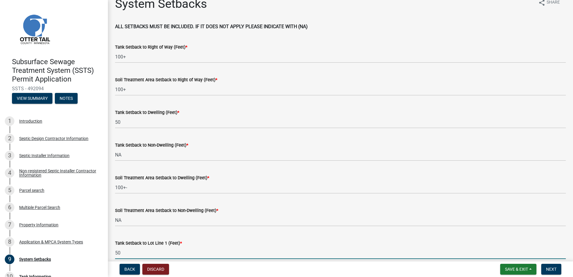
type input "50"
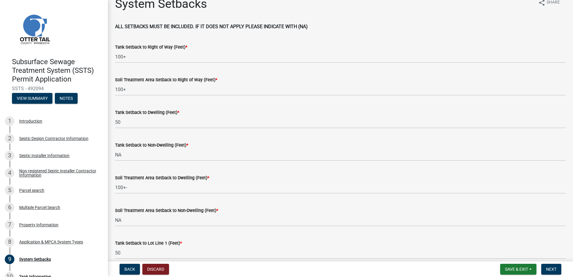
scroll to position [167, 0]
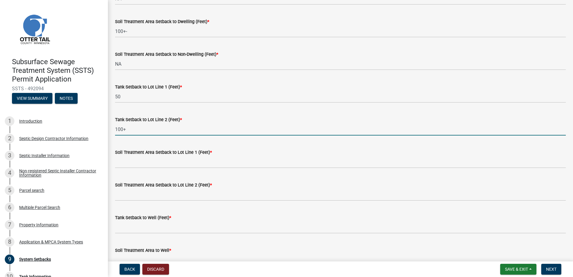
type input "100+"
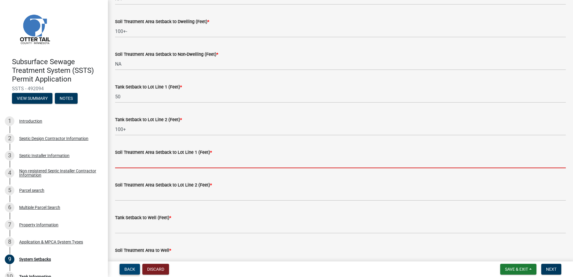
click at [130, 269] on span "Back" at bounding box center [129, 269] width 11 height 5
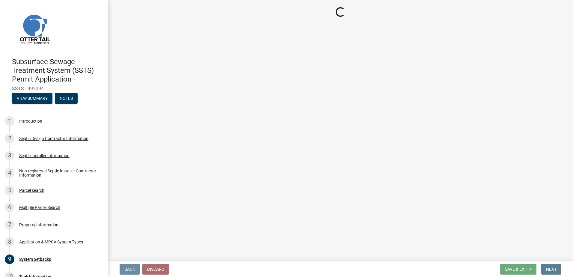
scroll to position [0, 0]
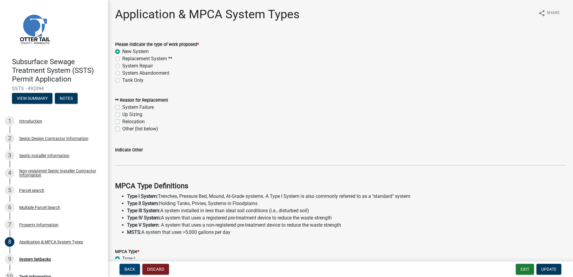
click at [130, 269] on span "Back" at bounding box center [129, 269] width 11 height 5
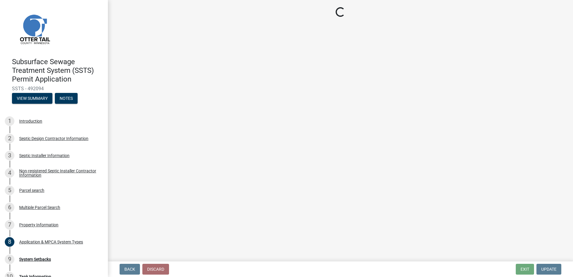
select select "5ed11e82-653f-4fcc-a472-8d95af57556c"
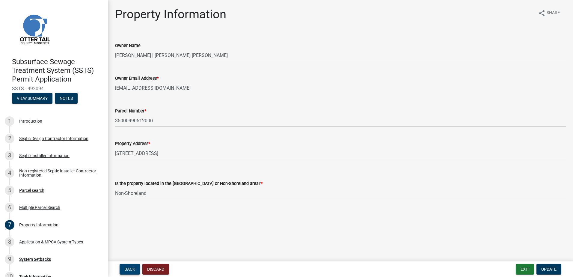
click at [130, 269] on span "Back" at bounding box center [129, 269] width 11 height 5
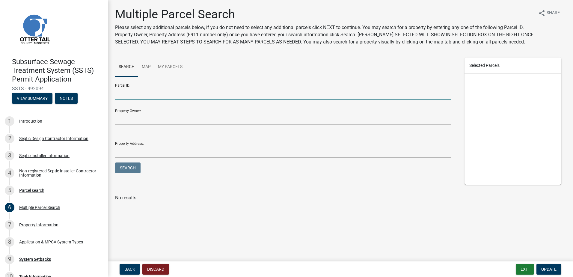
click at [128, 96] on input "Parcel ID:" at bounding box center [283, 93] width 336 height 12
type input "35000990513000"
click at [141, 167] on form "Parcel ID: 35000990513000 Property Owner: Property Address: Search" at bounding box center [283, 127] width 336 height 96
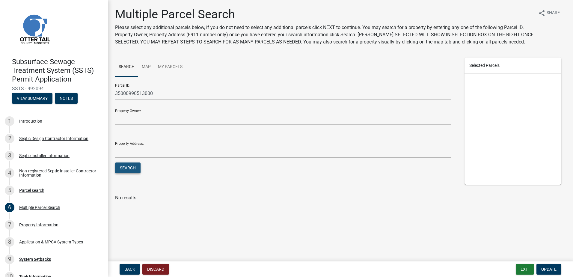
click at [137, 167] on button "Search" at bounding box center [127, 168] width 25 height 11
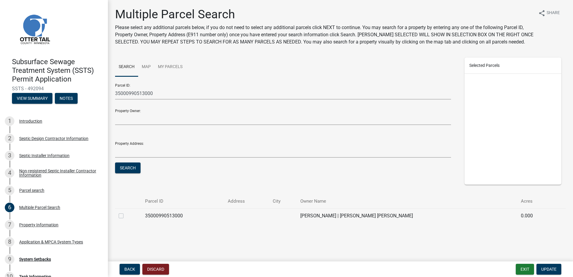
click at [126, 212] on label at bounding box center [126, 212] width 0 height 0
click at [126, 216] on input "checkbox" at bounding box center [128, 214] width 4 height 4
checkbox input "true"
click at [547, 272] on span "Update" at bounding box center [549, 269] width 15 height 5
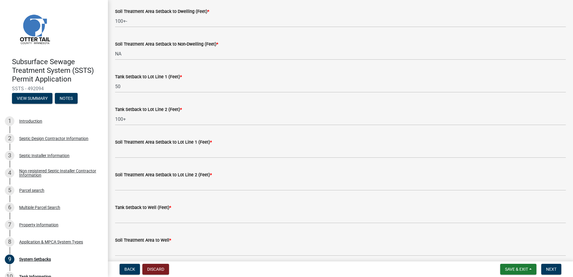
scroll to position [180, 0]
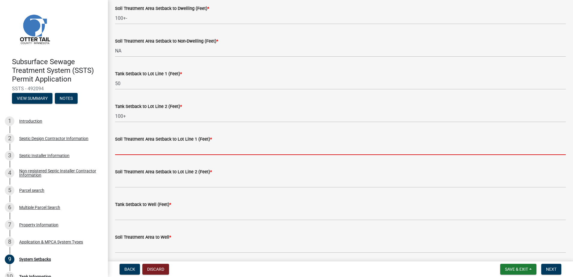
click at [116, 151] on input "Soil Treatment Area Setback to Lot Line 1 (Feet) *" at bounding box center [340, 149] width 451 height 12
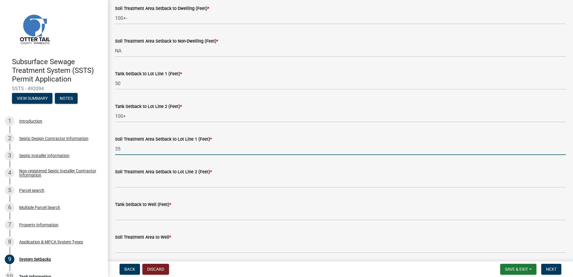
type input "35"
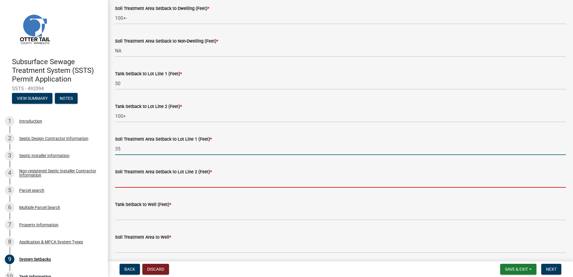
click at [118, 184] on input "Soil Treatment Area Setback to Lot Line 2 (Feet) *" at bounding box center [340, 181] width 451 height 12
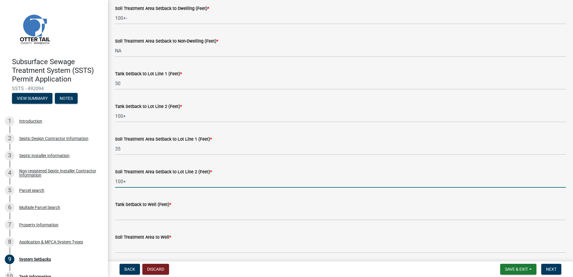
type input "100+"
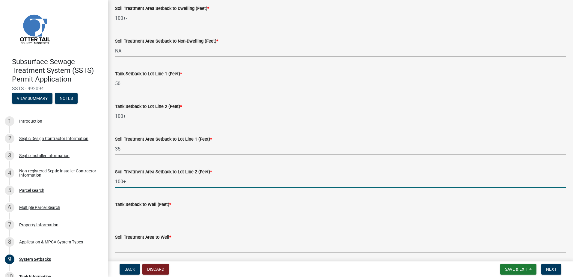
click at [122, 214] on input "Tank Setback to Well (Feet) *" at bounding box center [340, 214] width 451 height 12
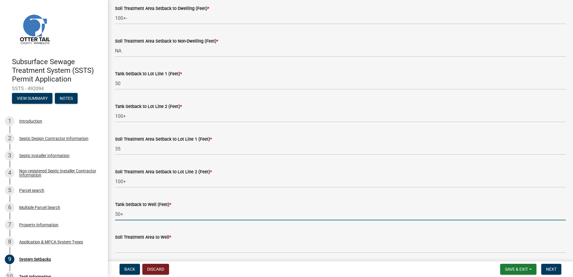
type input "50+"
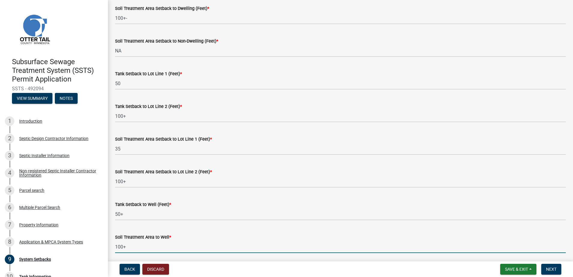
type input "100+"
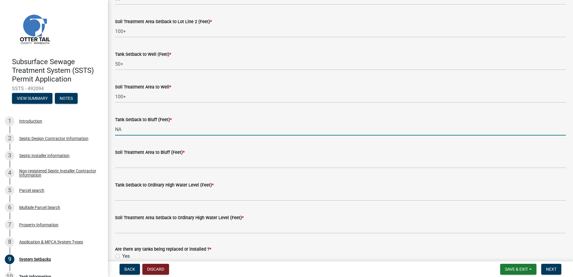
type input "NA"
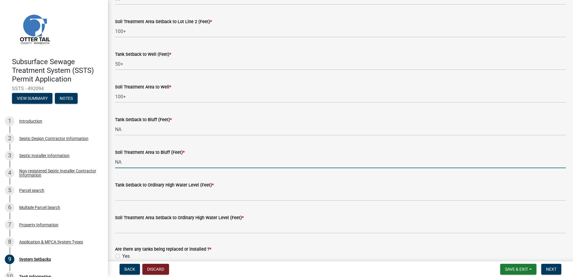
type input "NA"
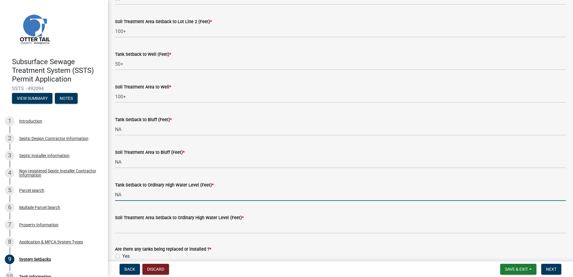
type input "NA"
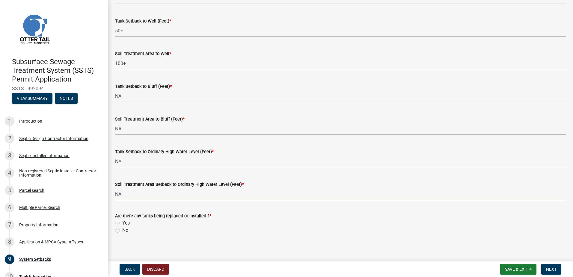
scroll to position [367, 0]
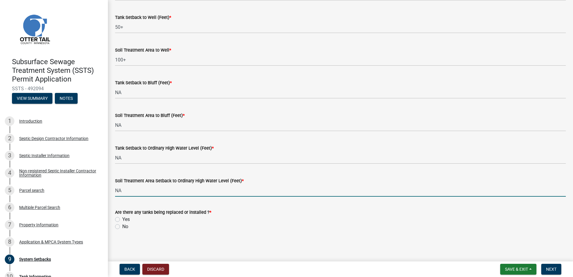
type input "NA"
click at [122, 220] on label "Yes" at bounding box center [125, 219] width 7 height 7
click at [122, 220] on input "Yes" at bounding box center [124, 218] width 4 height 4
radio input "true"
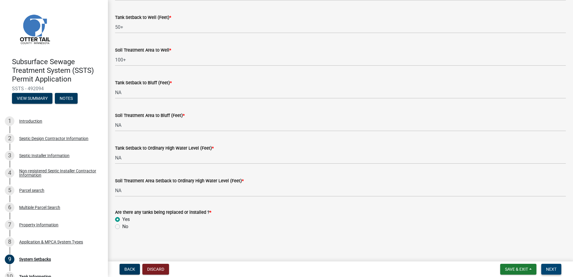
click at [548, 271] on span "Next" at bounding box center [551, 269] width 10 height 5
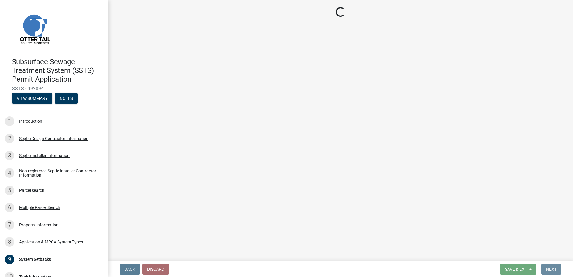
scroll to position [0, 0]
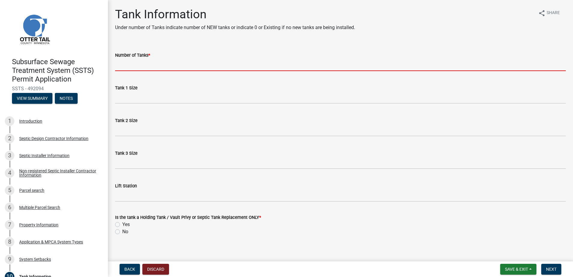
click at [127, 64] on input "Number of Tanks *" at bounding box center [340, 65] width 451 height 12
type input "2"
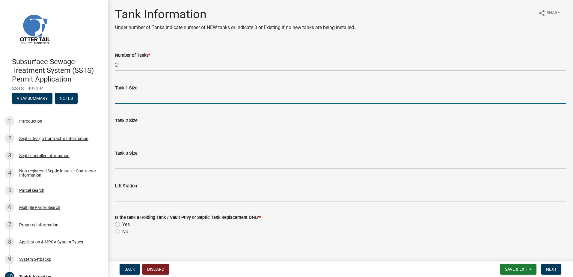
click at [118, 100] on input "Tank 1 Size" at bounding box center [340, 97] width 451 height 12
type input "1500-2"
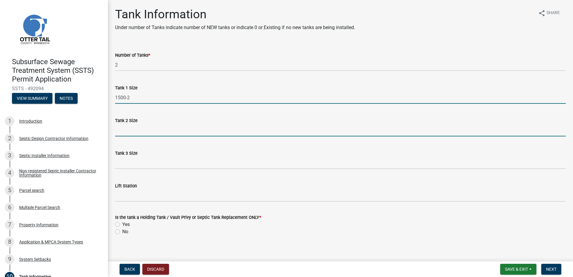
click at [124, 133] on input "Tank 2 Size" at bounding box center [340, 130] width 451 height 12
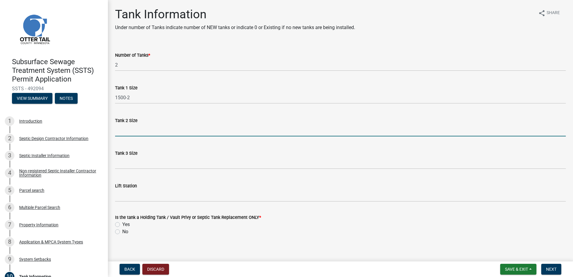
type input "NA"
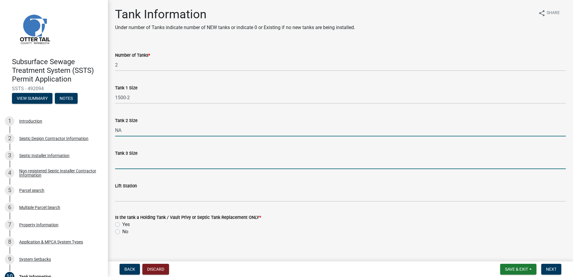
drag, startPoint x: 122, startPoint y: 163, endPoint x: 122, endPoint y: 169, distance: 5.1
click at [122, 163] on input "Tank 3 Size" at bounding box center [340, 163] width 451 height 12
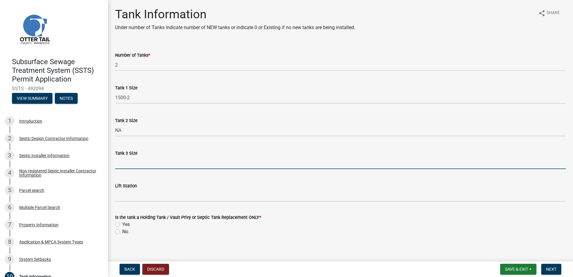
type input "NA"
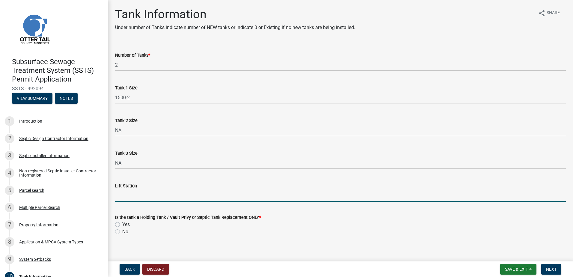
click at [123, 198] on input "Lift Station" at bounding box center [340, 196] width 451 height 12
type input "500"
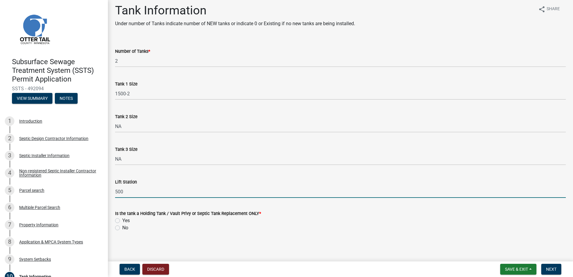
scroll to position [5, 0]
click at [122, 227] on label "No" at bounding box center [125, 226] width 6 height 7
click at [122, 227] on input "No" at bounding box center [124, 225] width 4 height 4
radio input "true"
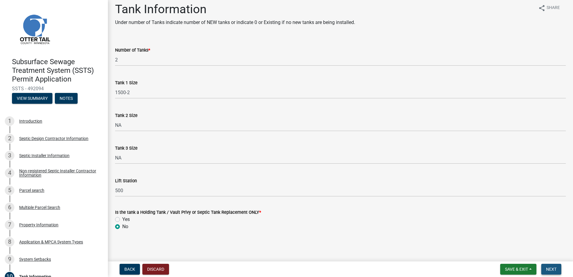
click at [553, 268] on span "Next" at bounding box center [551, 269] width 10 height 5
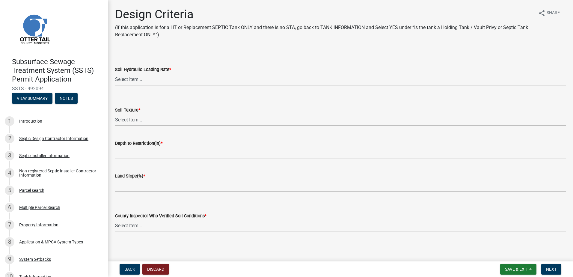
click at [136, 79] on select "Select Item... 1.6 gpd/ft2 1.2 gpd/ft2 1.0 gpd/ft2 0.87 gpd/ft2 0.78 gpd/ft2 0.…" at bounding box center [340, 79] width 451 height 12
click at [115, 73] on select "Select Item... 1.6 gpd/ft2 1.2 gpd/ft2 1.0 gpd/ft2 0.87 gpd/ft2 0.78 gpd/ft2 0.…" at bounding box center [340, 79] width 451 height 12
select select "b8a1b220-aca7-4670-a1f5-0f0b15eabd52"
click at [127, 118] on select "Select Item... Coarse Sand (COS) Sand (S) Fine Sand (FS) Very Fine Sand (VFS) L…" at bounding box center [340, 120] width 451 height 12
click at [115, 114] on select "Select Item... Coarse Sand (COS) Sand (S) Fine Sand (FS) Very Fine Sand (VFS) L…" at bounding box center [340, 120] width 451 height 12
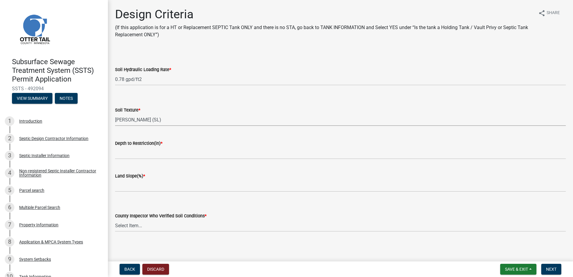
select select "70eb23f8-102f-4072-81d7-b3b0dd1c94c8"
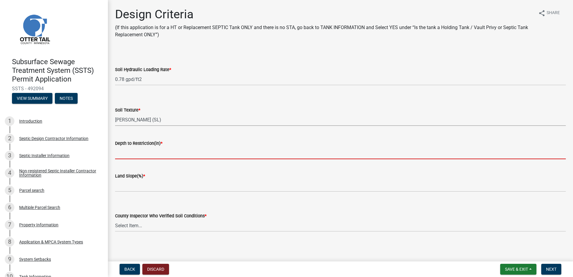
click at [124, 153] on input "Depth to Restriction(in) *" at bounding box center [340, 153] width 451 height 12
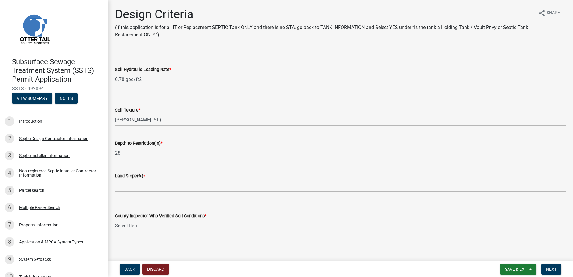
type input "28""
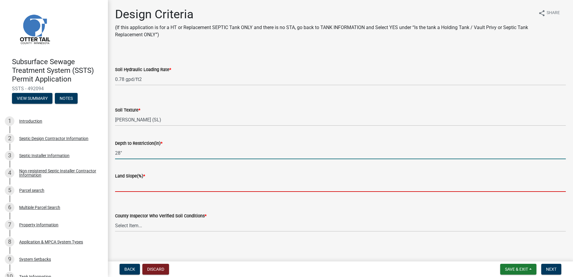
click at [120, 189] on input "Land Slope(%) *" at bounding box center [340, 186] width 451 height 12
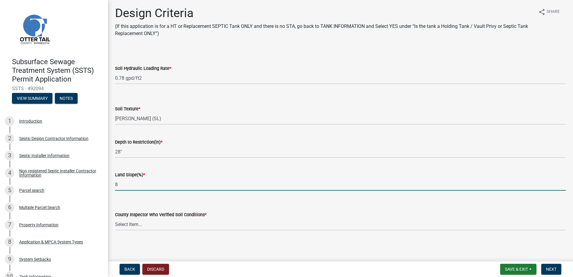
scroll to position [1, 0]
type input "8"
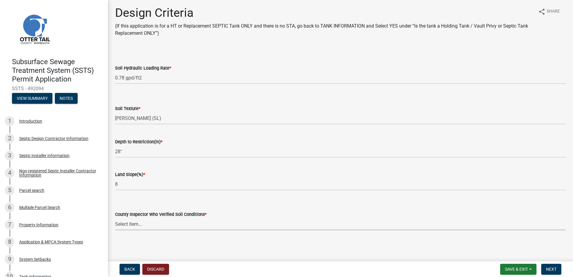
click at [134, 223] on select "Select Item... [PERSON_NAME] [PERSON_NAME] [PERSON_NAME] [PERSON_NAME] [PERSON_…" at bounding box center [340, 224] width 451 height 12
click at [115, 218] on select "Select Item... [PERSON_NAME] [PERSON_NAME] [PERSON_NAME] [PERSON_NAME] [PERSON_…" at bounding box center [340, 224] width 451 height 12
select select "643267e1-855b-462d-a385-c521968adb40"
click at [557, 268] on span "Next" at bounding box center [551, 269] width 10 height 5
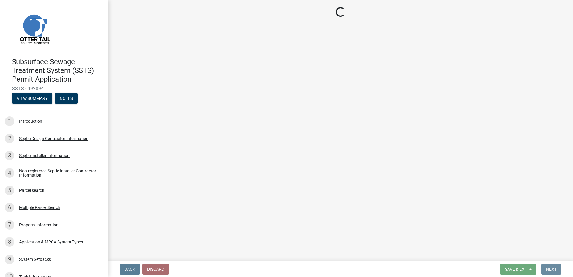
scroll to position [0, 0]
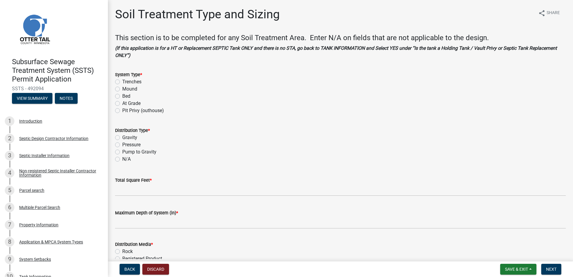
click at [115, 89] on div "System Type * Trenches Mound Bed At Grade Pit Privy (outhouse)" at bounding box center [341, 89] width 460 height 50
click at [122, 88] on label "Mound" at bounding box center [129, 88] width 15 height 7
click at [122, 88] on input "Mound" at bounding box center [124, 87] width 4 height 4
radio input "true"
click at [122, 143] on label "Pressure" at bounding box center [131, 144] width 18 height 7
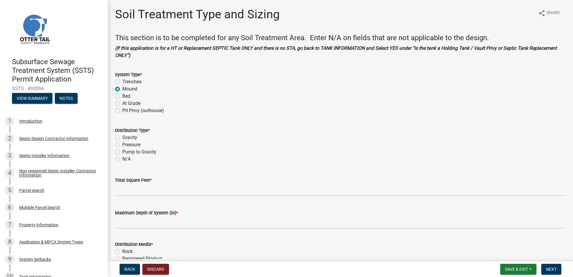
click at [122, 143] on input "Pressure" at bounding box center [124, 143] width 4 height 4
radio input "true"
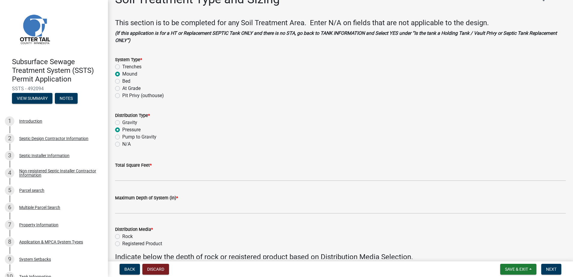
scroll to position [30, 0]
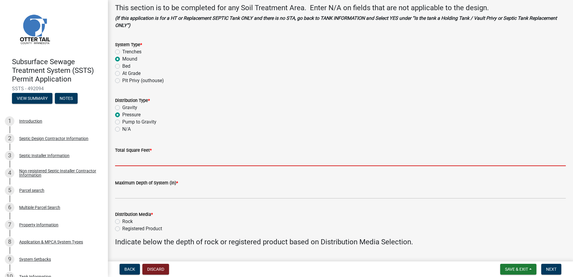
drag, startPoint x: 123, startPoint y: 163, endPoint x: 136, endPoint y: 163, distance: 12.6
click at [123, 163] on input "Total Square Feet *" at bounding box center [340, 160] width 451 height 12
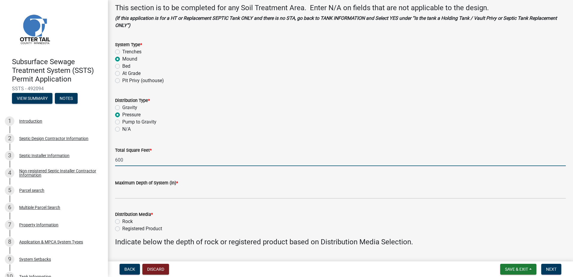
type input "600"
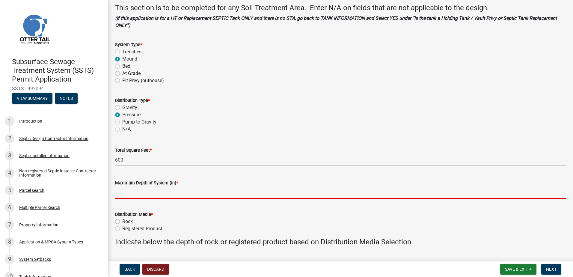
click at [138, 193] on input "Maximum Depth of System (in) *" at bounding box center [340, 193] width 451 height 12
type input "1' Sand LIft"
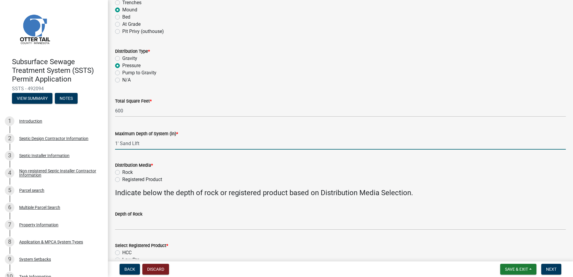
scroll to position [90, 0]
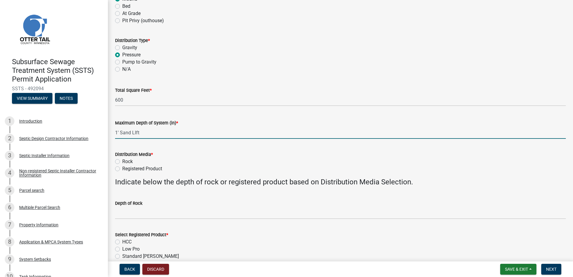
click at [122, 162] on label "Rock" at bounding box center [127, 161] width 10 height 7
click at [122, 162] on input "Rock" at bounding box center [124, 160] width 4 height 4
radio input "true"
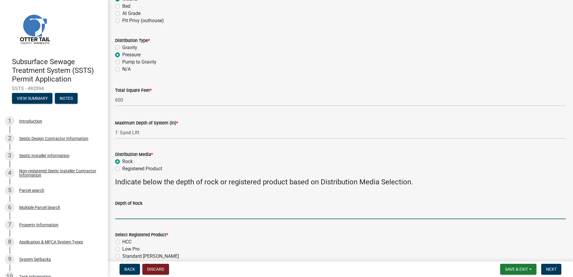
click at [124, 216] on input "Depth of Rock" at bounding box center [340, 213] width 451 height 12
type input "9" Under Pipe"
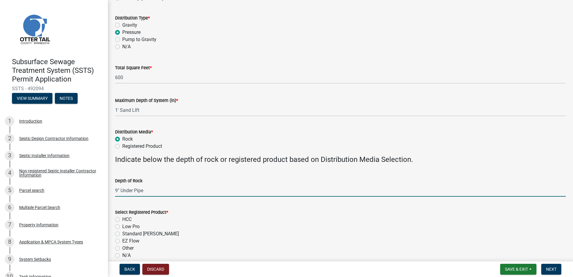
scroll to position [180, 0]
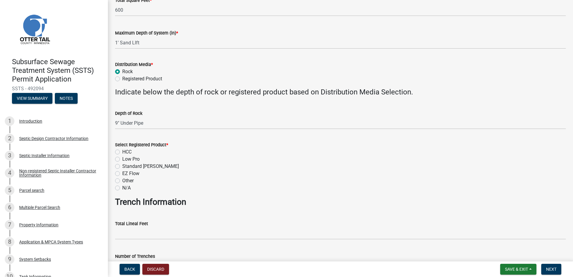
click at [122, 187] on label "N/A" at bounding box center [126, 187] width 8 height 7
click at [122, 187] on input "N/A" at bounding box center [124, 186] width 4 height 4
radio input "true"
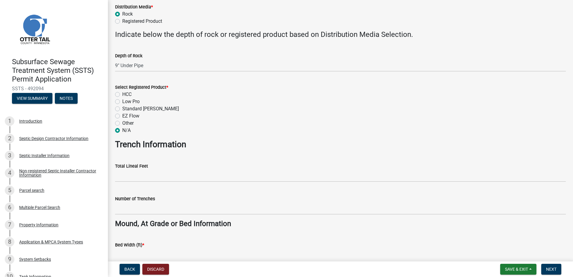
scroll to position [240, 0]
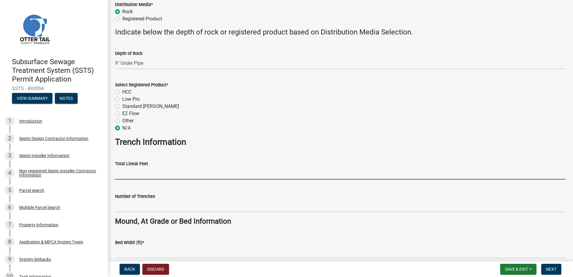
click at [126, 177] on input "Total Lineal Feet" at bounding box center [340, 173] width 451 height 12
type input "NA"
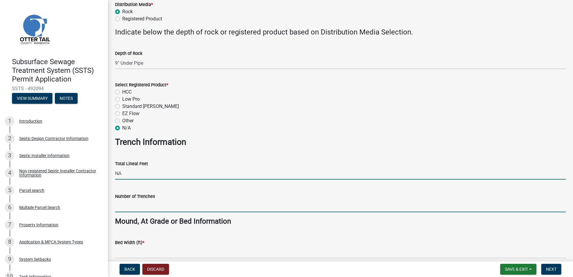
click at [127, 205] on input "Number of Trenches" at bounding box center [340, 206] width 451 height 12
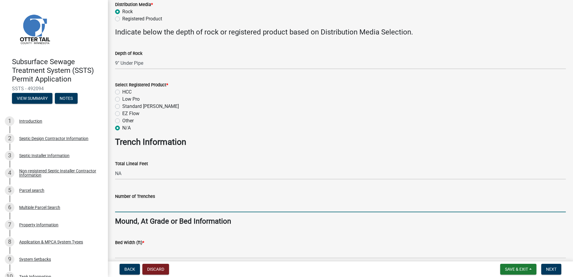
type input "NA"
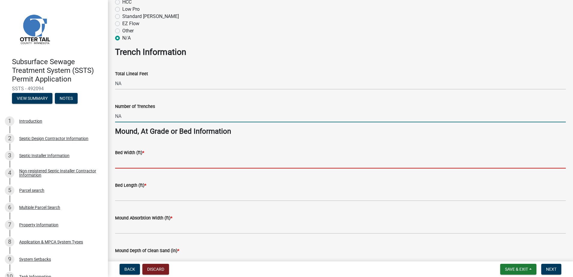
click at [124, 165] on input "Bed Width (ft) *" at bounding box center [340, 162] width 451 height 12
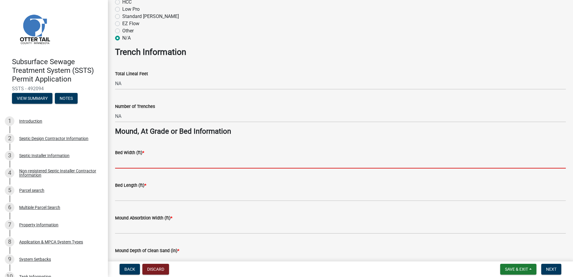
type input "10"
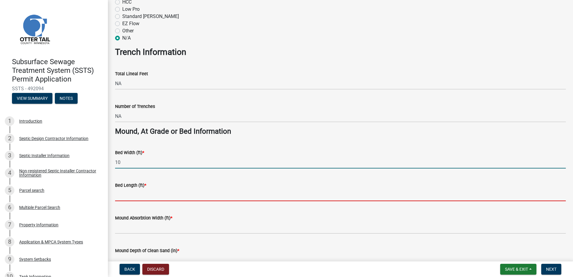
click at [124, 197] on input "Bed Length (ft) *" at bounding box center [340, 195] width 451 height 12
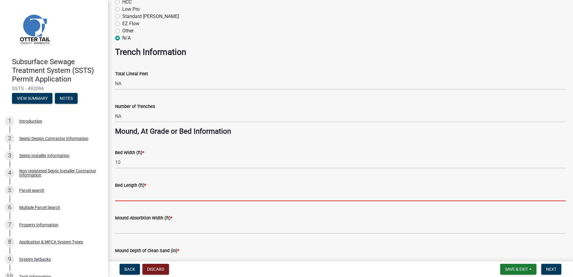
type input "40"
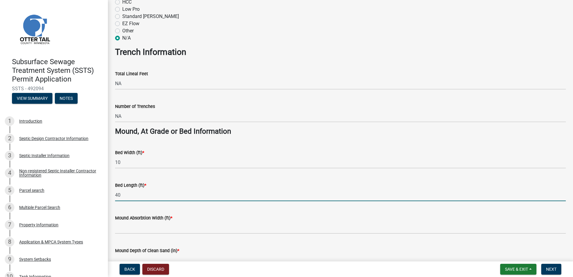
scroll to position [390, 0]
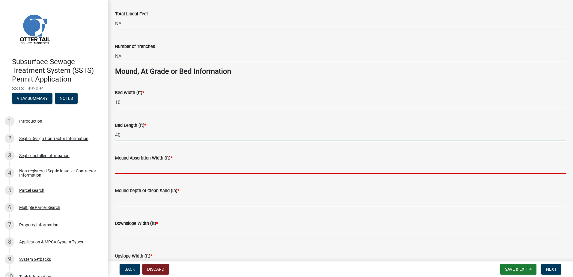
click at [124, 166] on input "Mound Absorbtion Width (ft) *" at bounding box center [340, 168] width 451 height 12
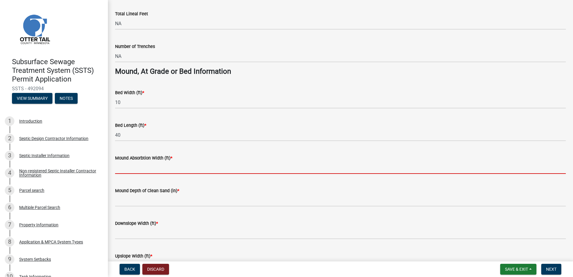
type input "15"
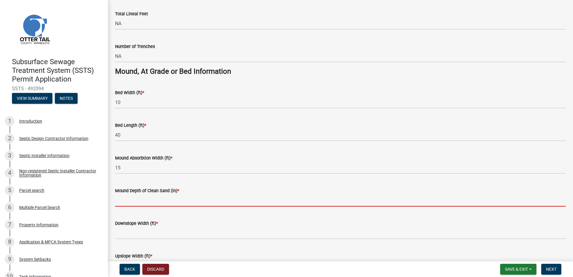
click at [126, 199] on input "Mound Depth of Clean Sand (in) *" at bounding box center [340, 200] width 451 height 12
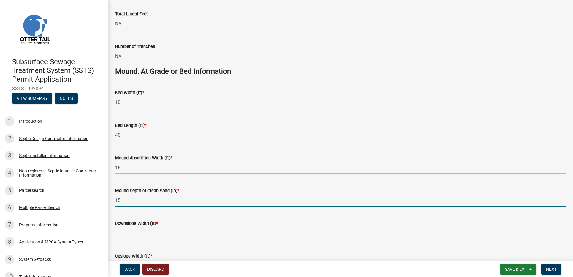
type input "1"
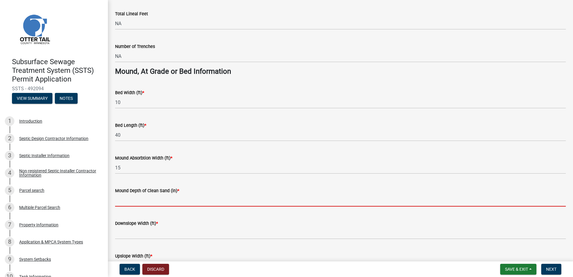
click at [124, 202] on input "Mound Depth of Clean Sand (in) *" at bounding box center [340, 200] width 451 height 12
type input "12""
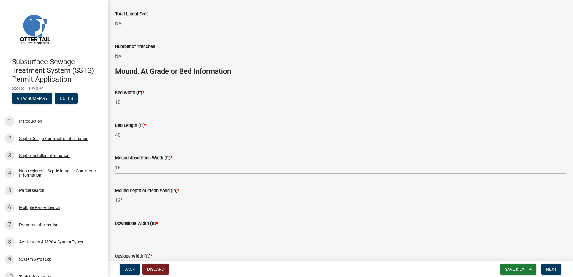
click at [121, 232] on input "Downslope Width (ft) *" at bounding box center [340, 233] width 451 height 12
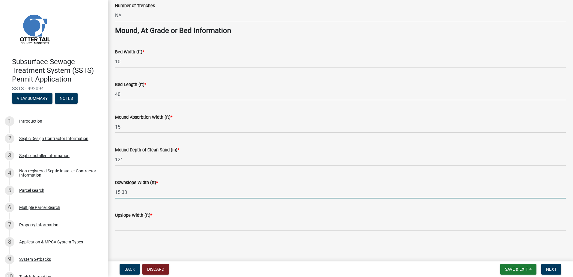
scroll to position [431, 0]
type input "15.33"
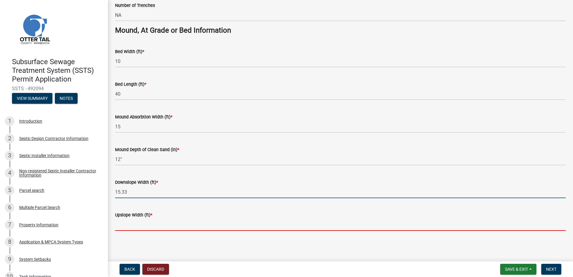
click at [134, 226] on input "Upslope Width (ft) *" at bounding box center [340, 225] width 451 height 12
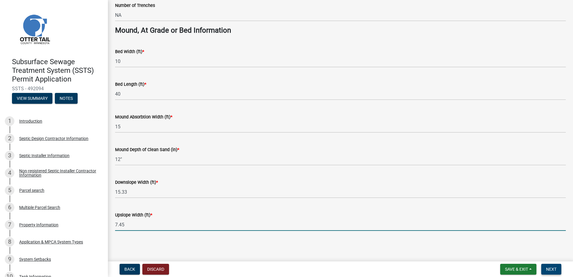
type input "7.45"
click at [549, 267] on button "Next" at bounding box center [552, 269] width 20 height 11
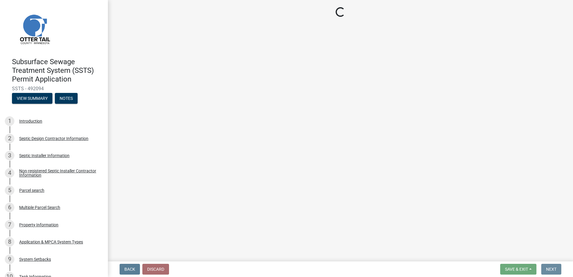
scroll to position [0, 0]
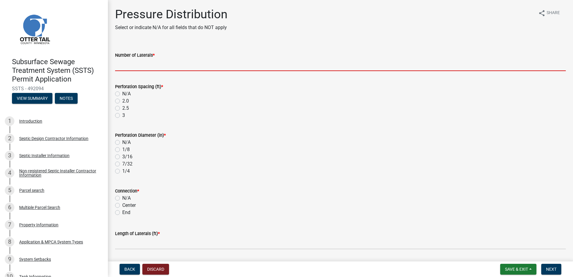
click at [120, 65] on input "Number of Laterals *" at bounding box center [340, 65] width 451 height 12
type input "3"
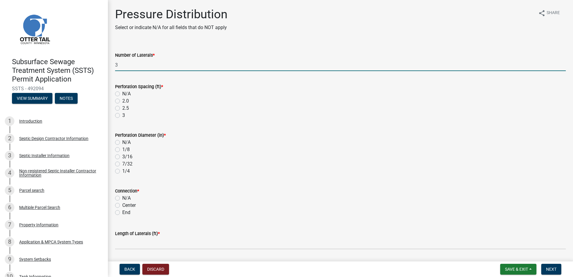
click at [122, 113] on label "3" at bounding box center [123, 115] width 3 height 7
click at [122, 113] on input "3" at bounding box center [124, 114] width 4 height 4
radio input "true"
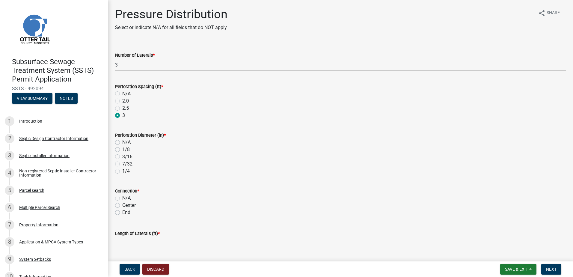
click at [122, 172] on label "1/4" at bounding box center [125, 171] width 7 height 7
click at [122, 172] on input "1/4" at bounding box center [124, 170] width 4 height 4
radio input "true"
click at [122, 214] on label "End" at bounding box center [126, 212] width 8 height 7
click at [122, 213] on input "End" at bounding box center [124, 211] width 4 height 4
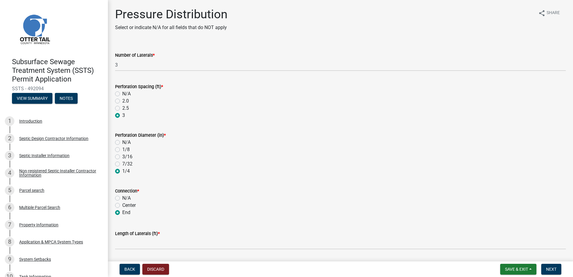
radio input "true"
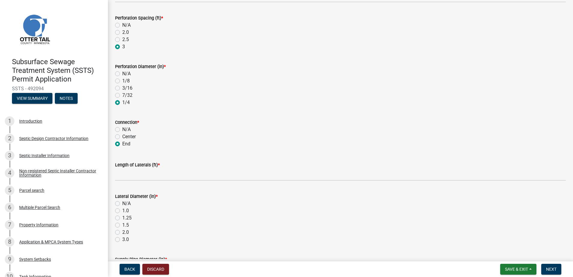
scroll to position [90, 0]
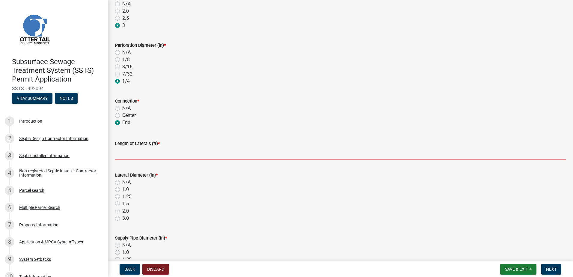
click at [130, 154] on input "Length of Laterals (ft) *" at bounding box center [340, 153] width 451 height 12
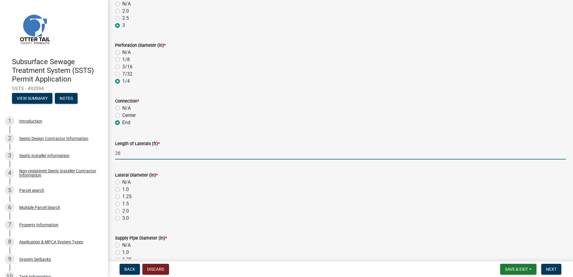
type input "38"
click at [122, 205] on label "1.5" at bounding box center [125, 203] width 7 height 7
click at [122, 204] on input "1.5" at bounding box center [124, 202] width 4 height 4
radio input "true"
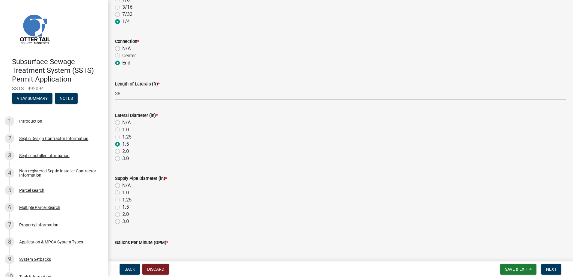
scroll to position [150, 0]
click at [122, 214] on label "2.0" at bounding box center [125, 214] width 7 height 7
click at [122, 214] on input "2.0" at bounding box center [124, 213] width 4 height 4
radio input "true"
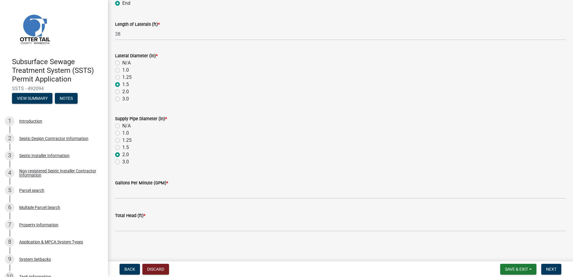
scroll to position [210, 0]
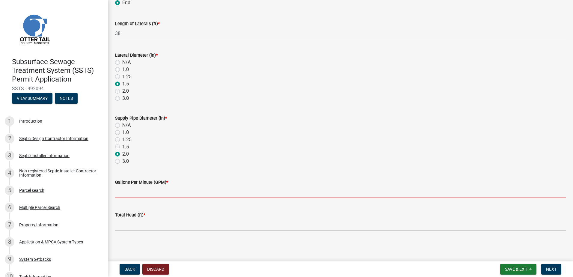
click at [130, 193] on input "Gallons Per Minute (GPM) *" at bounding box center [340, 192] width 451 height 12
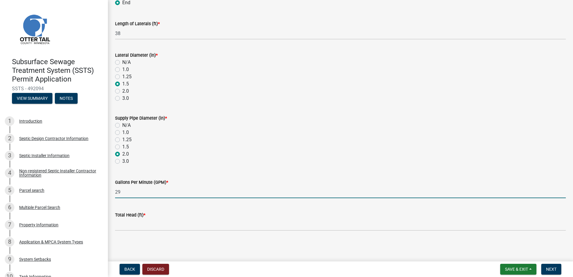
type input "29"
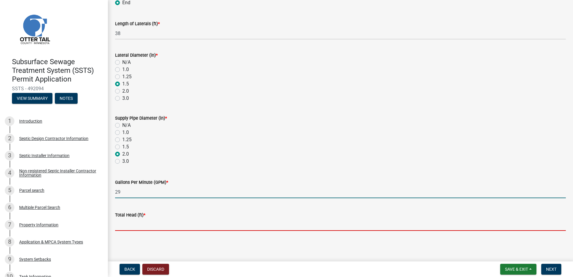
click at [121, 226] on input "Total Head (ft) *" at bounding box center [340, 225] width 451 height 12
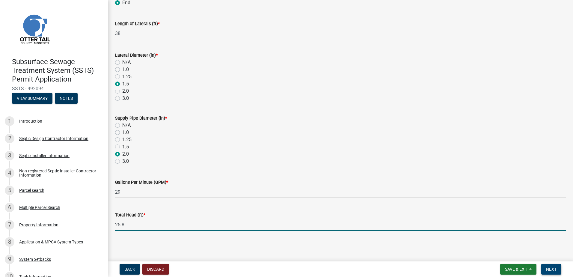
type input "25.8"
click at [553, 269] on span "Next" at bounding box center [551, 269] width 10 height 5
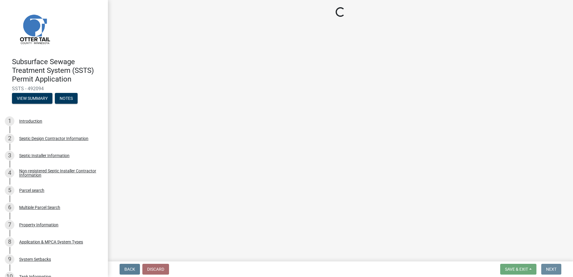
scroll to position [0, 0]
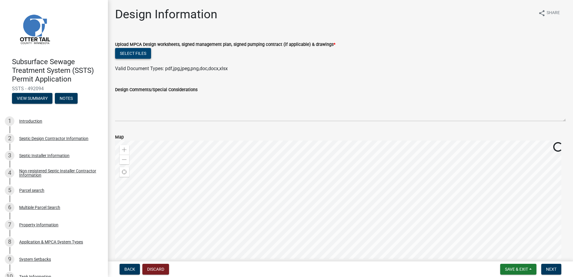
click at [142, 55] on button "Select files" at bounding box center [133, 53] width 36 height 11
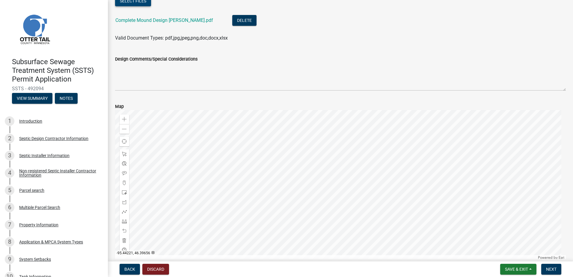
scroll to position [82, 0]
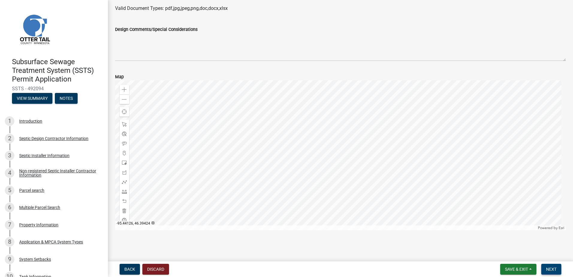
click at [552, 268] on span "Next" at bounding box center [551, 269] width 10 height 5
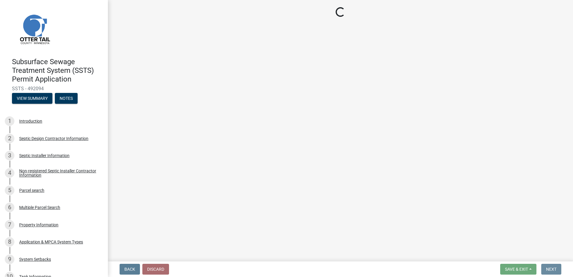
scroll to position [0, 0]
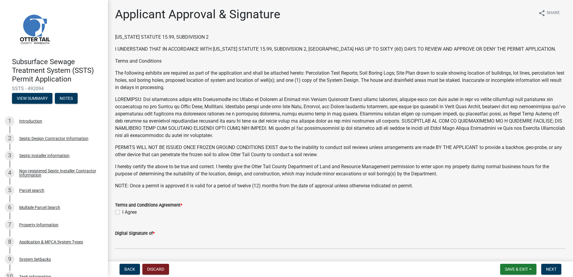
click at [122, 211] on label "I Agree" at bounding box center [129, 212] width 14 height 7
click at [122, 211] on input "I Agree" at bounding box center [124, 211] width 4 height 4
checkbox input "true"
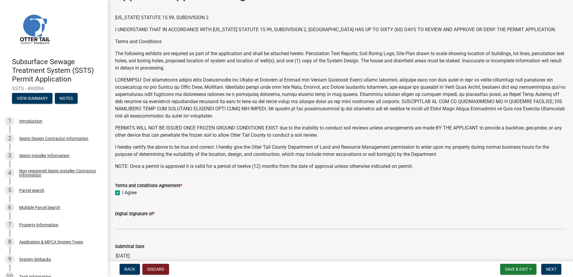
scroll to position [30, 0]
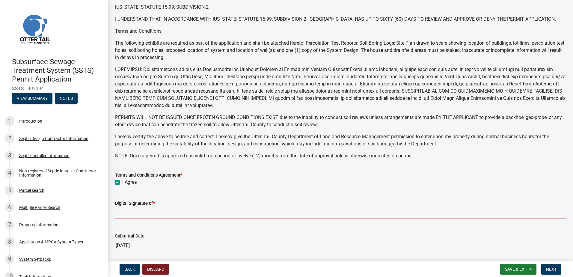
click at [125, 214] on input "Digital Signature of *" at bounding box center [340, 213] width 451 height 12
type input "[PERSON_NAME]"
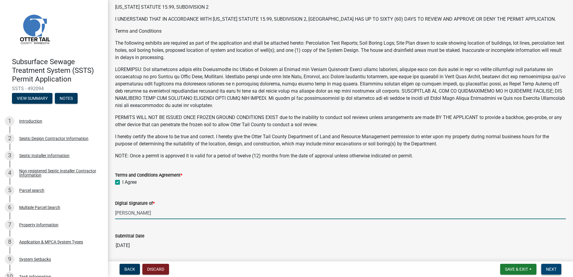
click at [556, 271] on span "Next" at bounding box center [551, 269] width 10 height 5
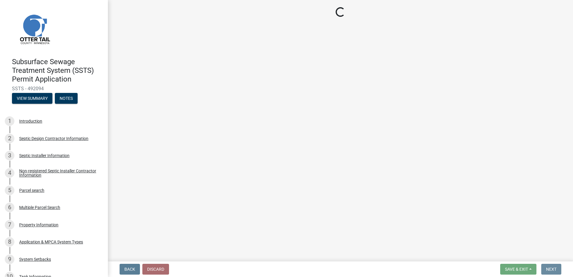
scroll to position [0, 0]
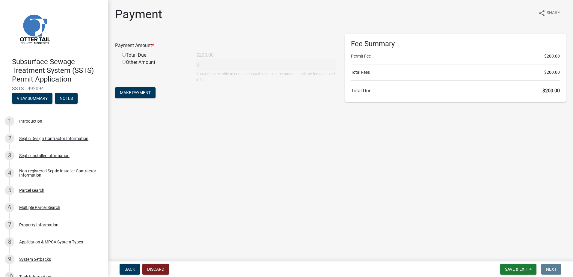
click at [124, 54] on input "radio" at bounding box center [124, 55] width 4 height 4
radio input "true"
type input "200"
click at [133, 89] on button "Make Payment" at bounding box center [135, 92] width 40 height 11
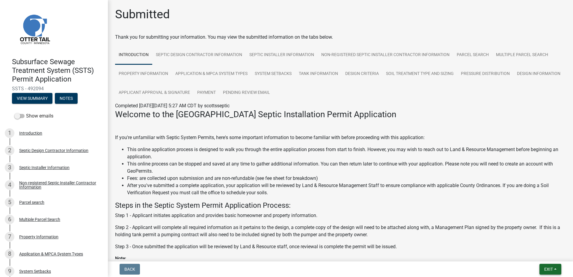
click at [555, 270] on button "Exit" at bounding box center [551, 269] width 22 height 11
click at [538, 257] on button "Save & Exit" at bounding box center [538, 254] width 48 height 14
